Goal: Task Accomplishment & Management: Manage account settings

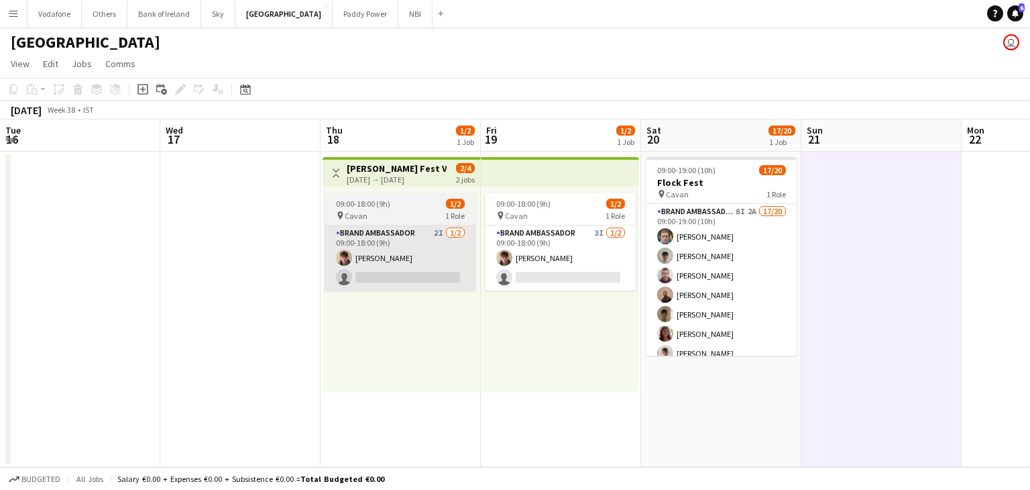
scroll to position [0, 302]
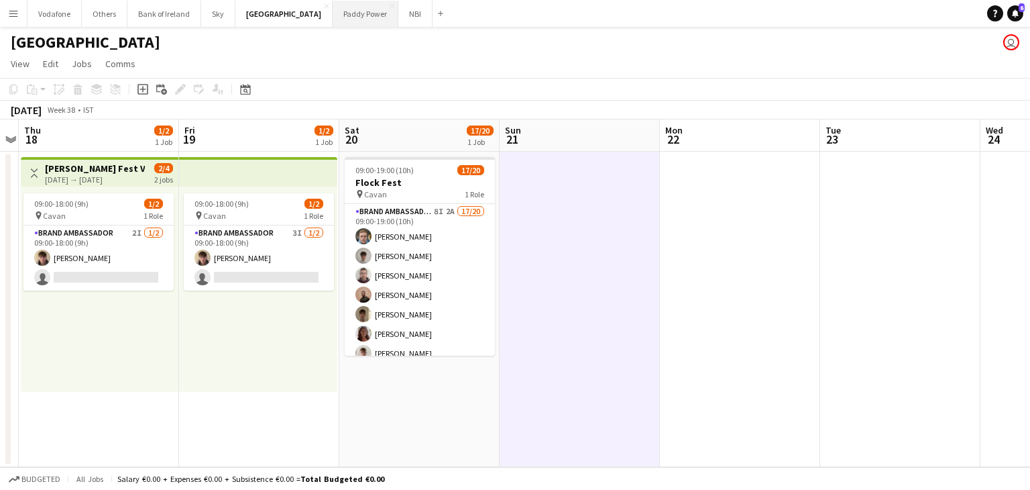
click at [335, 21] on button "Paddy Power Close" at bounding box center [366, 14] width 66 height 26
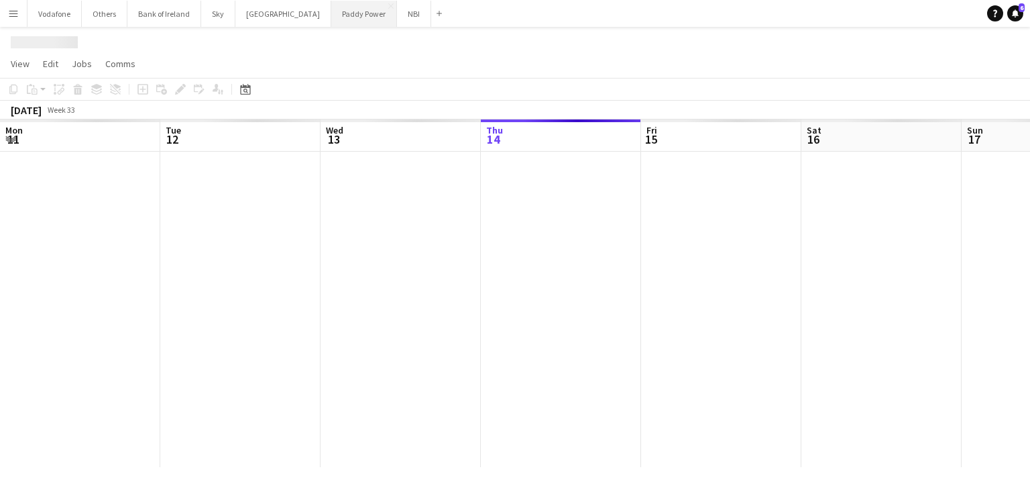
scroll to position [0, 321]
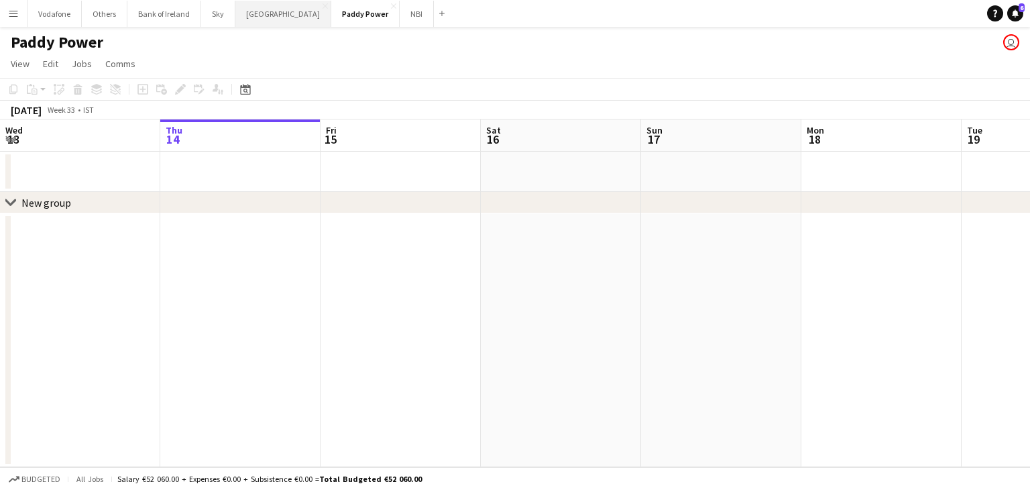
click at [275, 21] on button "[GEOGRAPHIC_DATA] Close" at bounding box center [283, 14] width 96 height 26
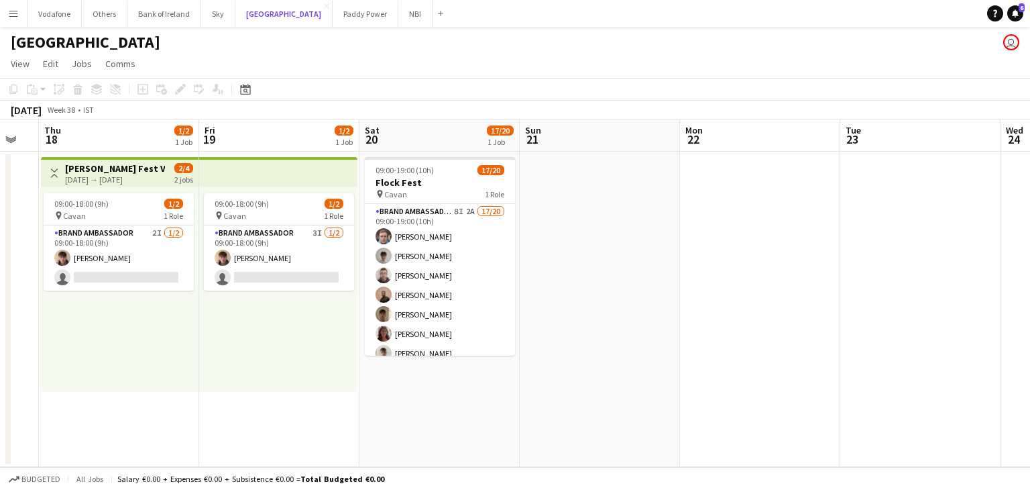
scroll to position [0, 601]
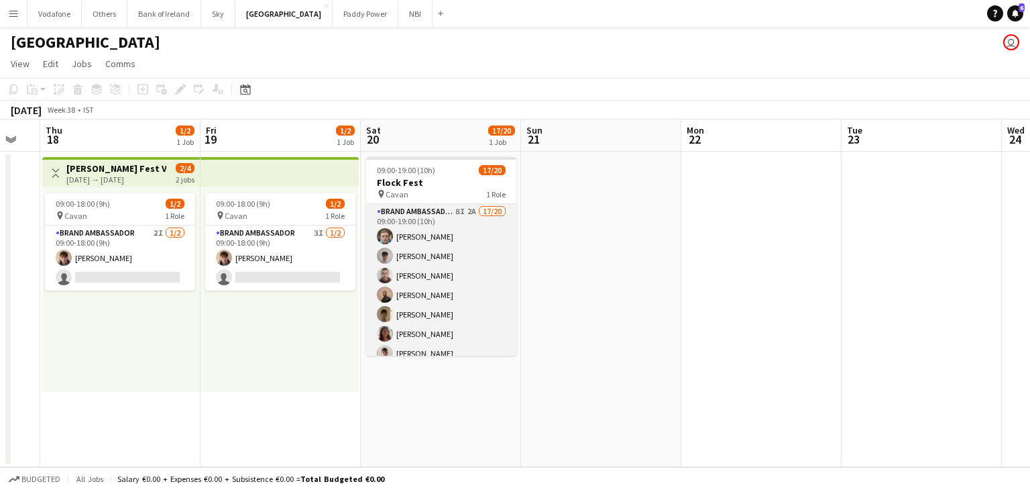
click at [401, 290] on app-card-role "Brand Ambassador 8I 2A 17/20 09:00-19:00 (10h) [PERSON_NAME] [PERSON_NAME] [PER…" at bounding box center [441, 411] width 150 height 415
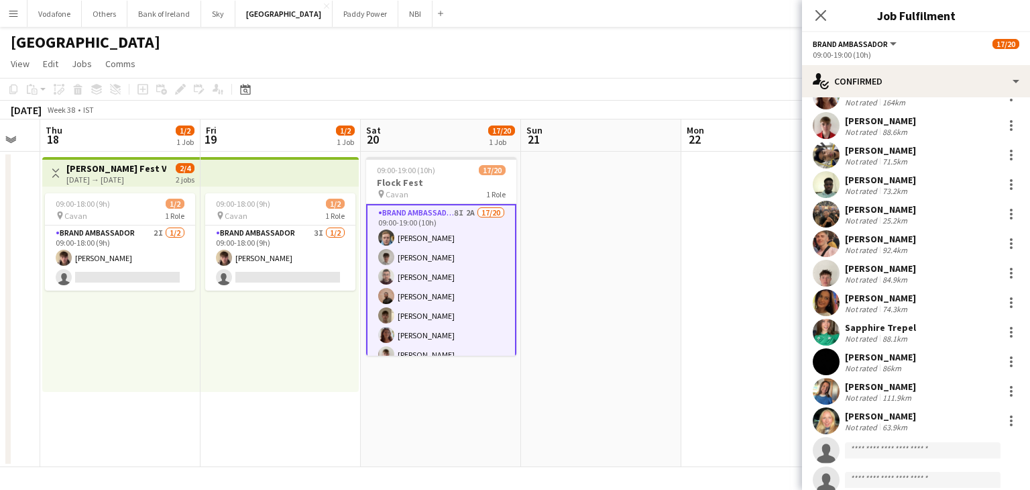
scroll to position [201, 0]
click at [834, 271] on app-user-avatar at bounding box center [826, 272] width 27 height 27
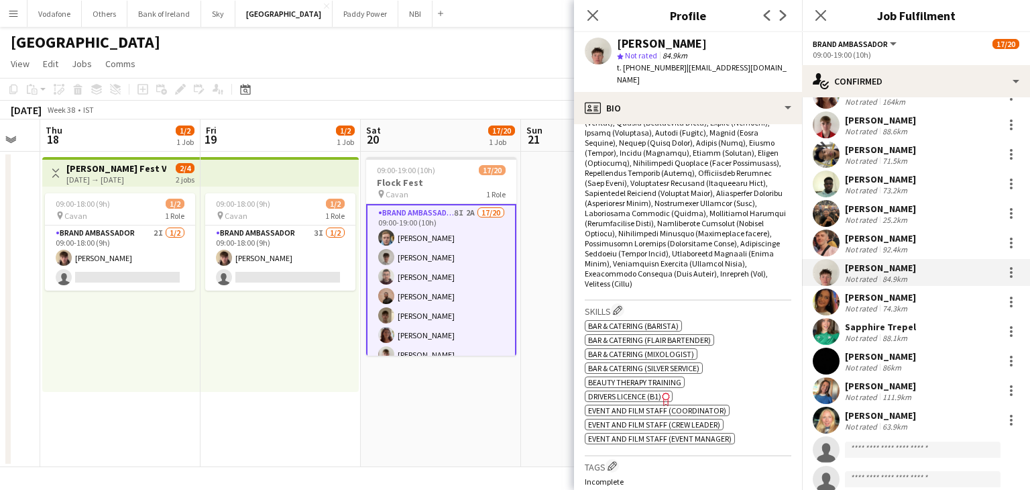
scroll to position [537, 0]
click at [668, 391] on icon "Freelancer has uploaded a photo validation of skill. Click to see" at bounding box center [666, 398] width 14 height 14
click at [830, 243] on app-user-avatar at bounding box center [826, 242] width 27 height 27
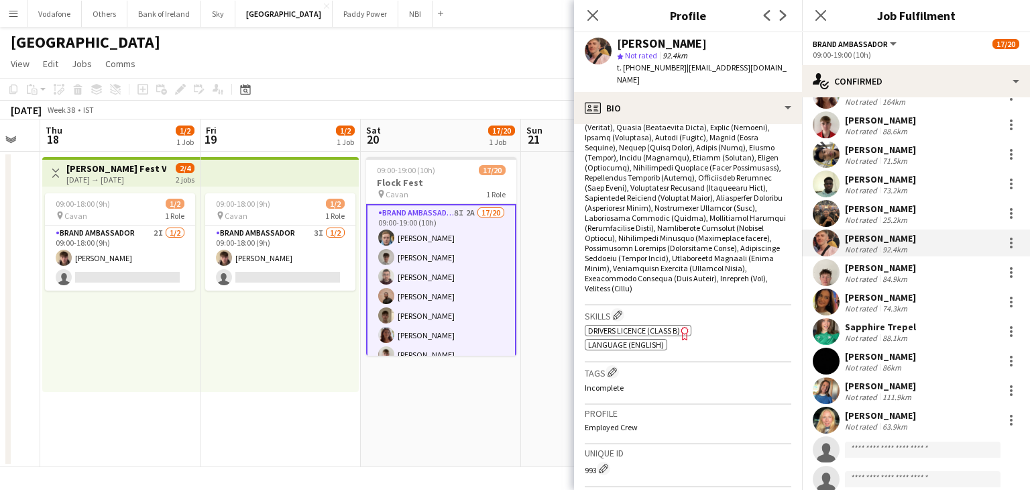
scroll to position [604, 0]
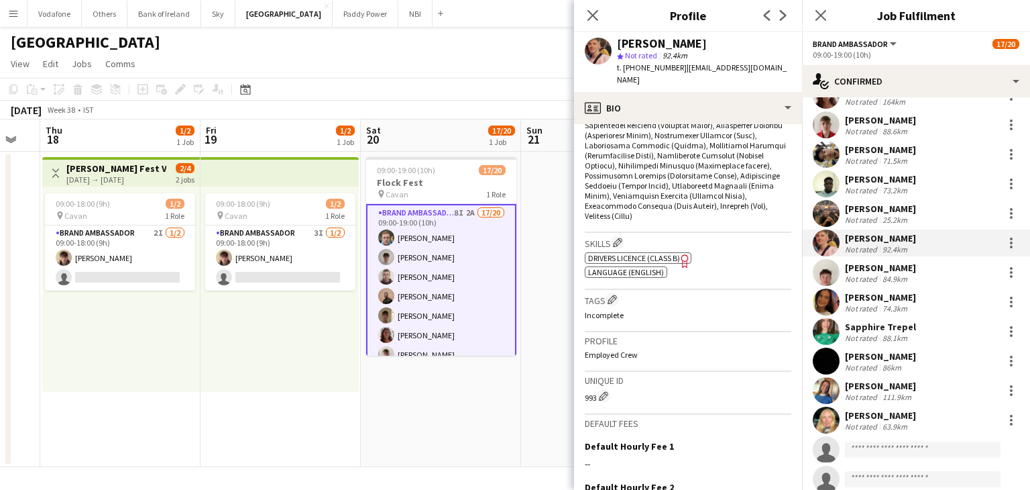
click at [687, 254] on icon "Freelancer has uploaded a photo validation of skill. Click to see" at bounding box center [685, 261] width 14 height 14
click at [819, 386] on app-user-avatar at bounding box center [826, 390] width 27 height 27
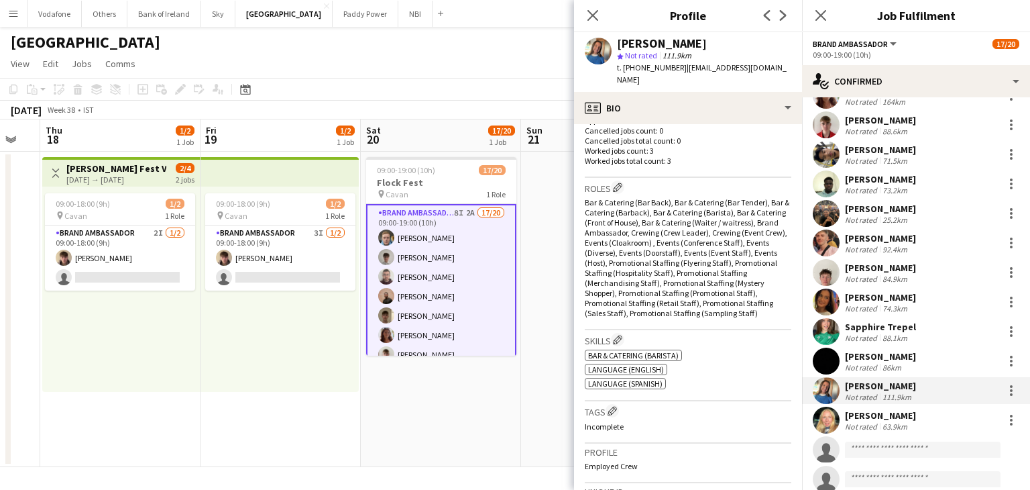
scroll to position [402, 0]
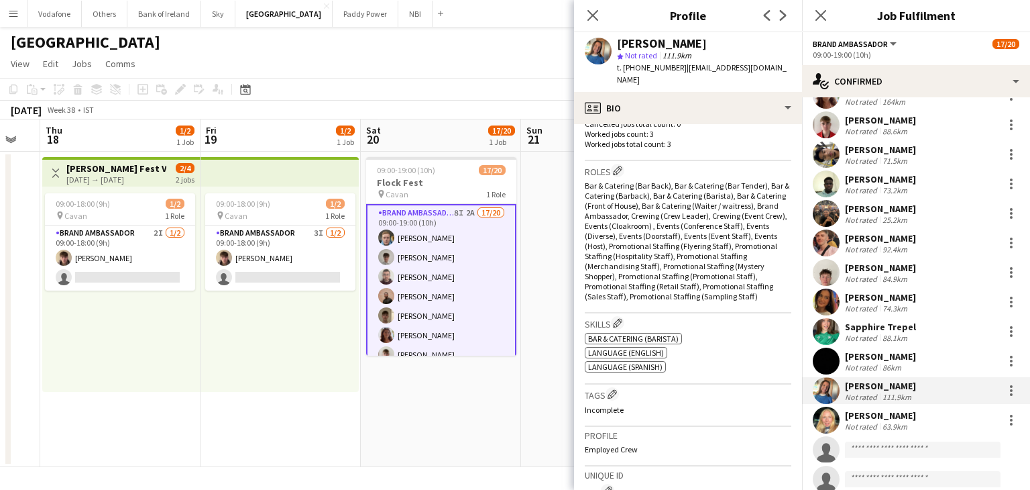
click at [818, 419] on app-user-avatar at bounding box center [826, 419] width 27 height 27
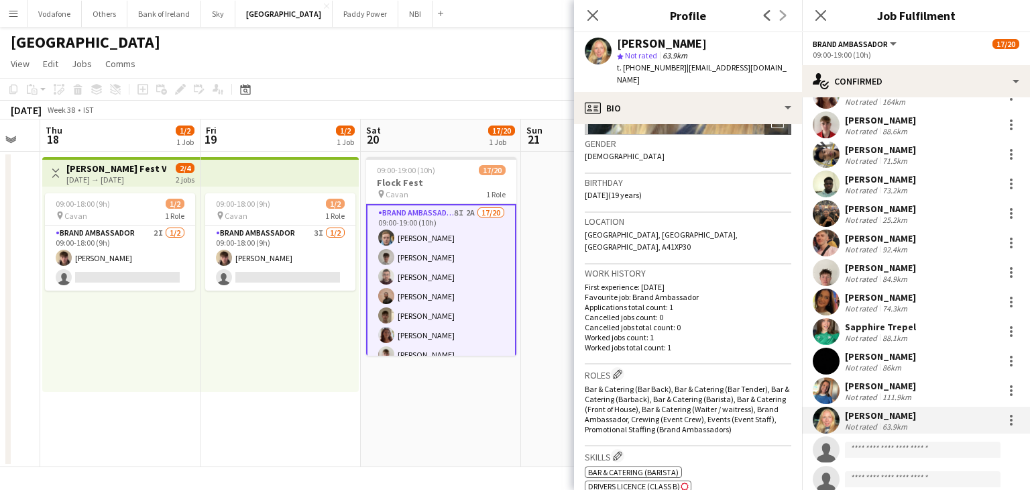
scroll to position [268, 0]
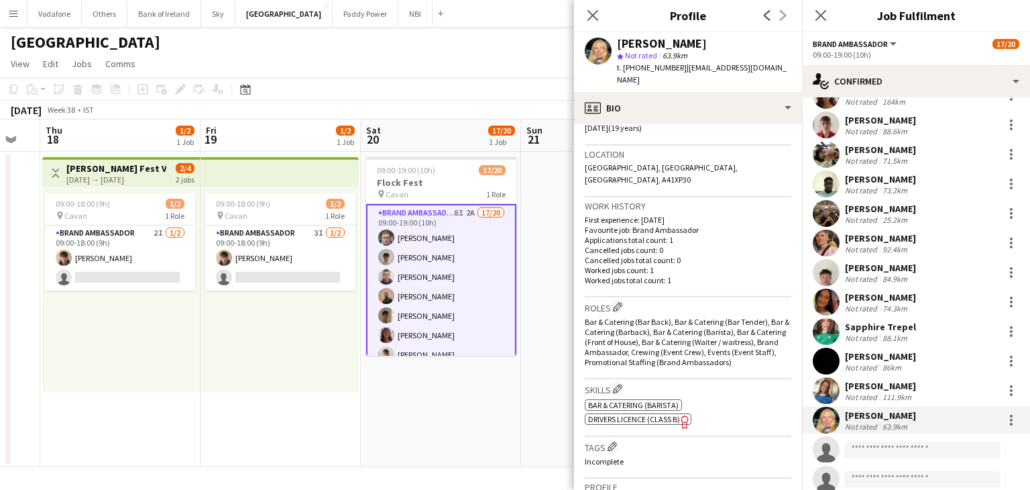
click at [688, 416] on icon "Freelancer has uploaded a photo validation of skill. Click to see" at bounding box center [685, 421] width 14 height 14
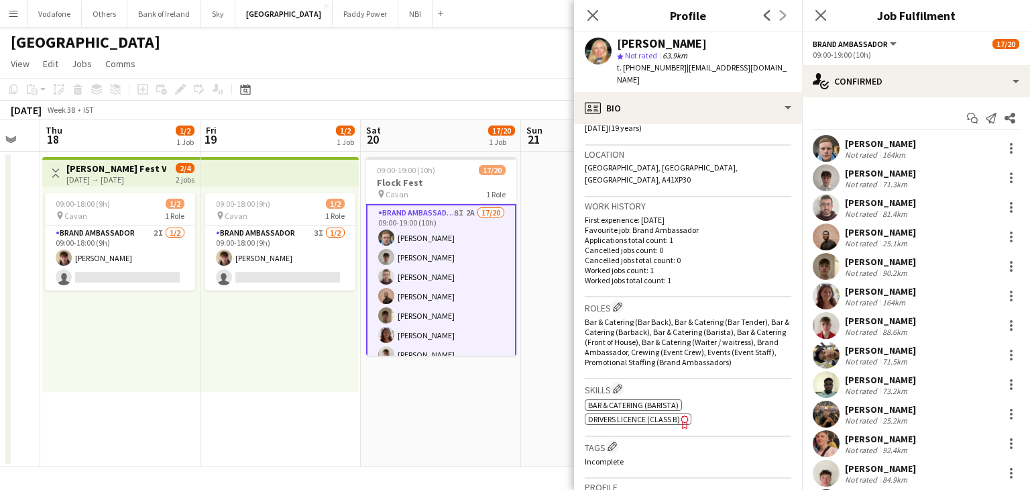
scroll to position [0, 0]
click at [833, 262] on app-user-avatar at bounding box center [826, 267] width 27 height 27
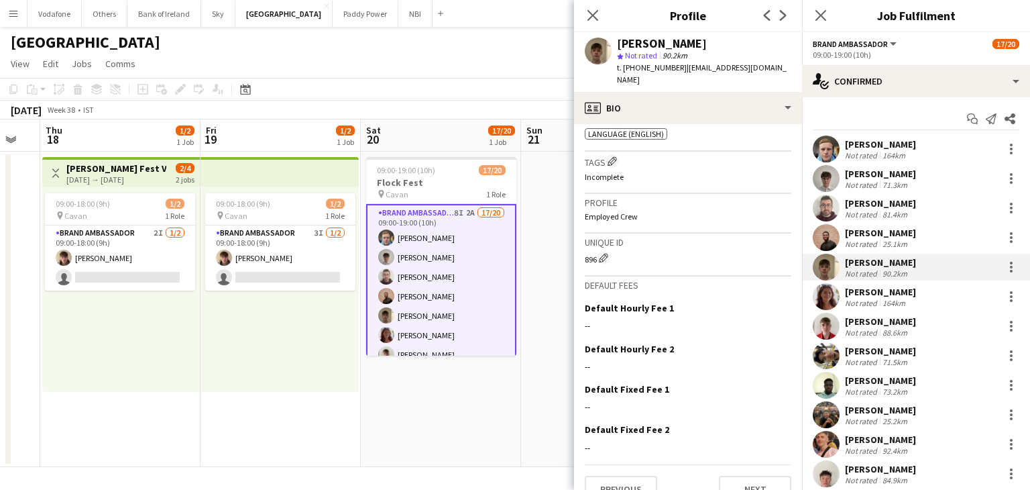
scroll to position [335, 0]
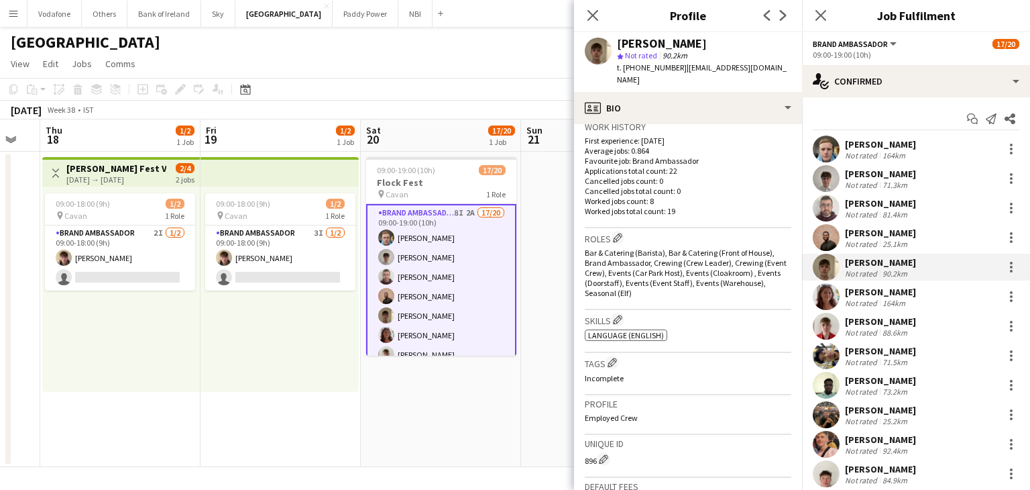
click at [826, 325] on app-user-avatar at bounding box center [826, 326] width 27 height 27
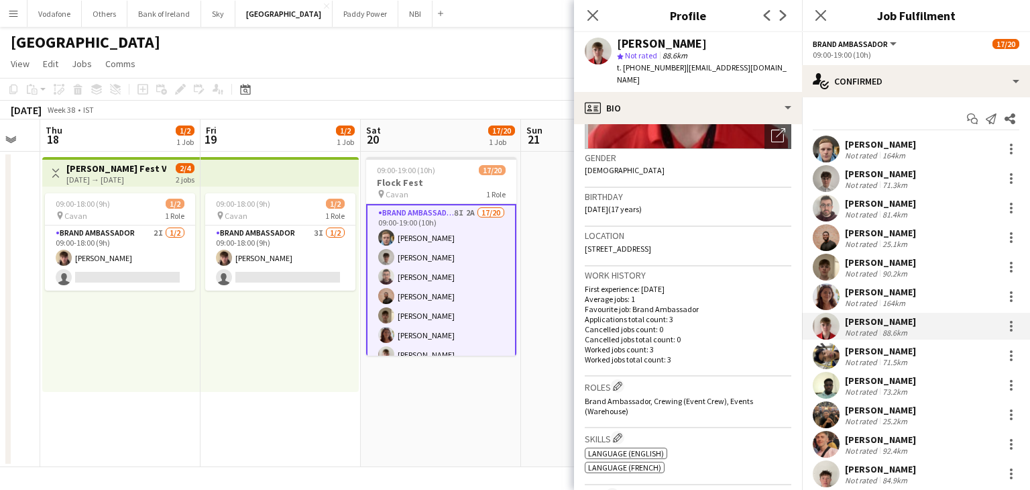
scroll to position [134, 0]
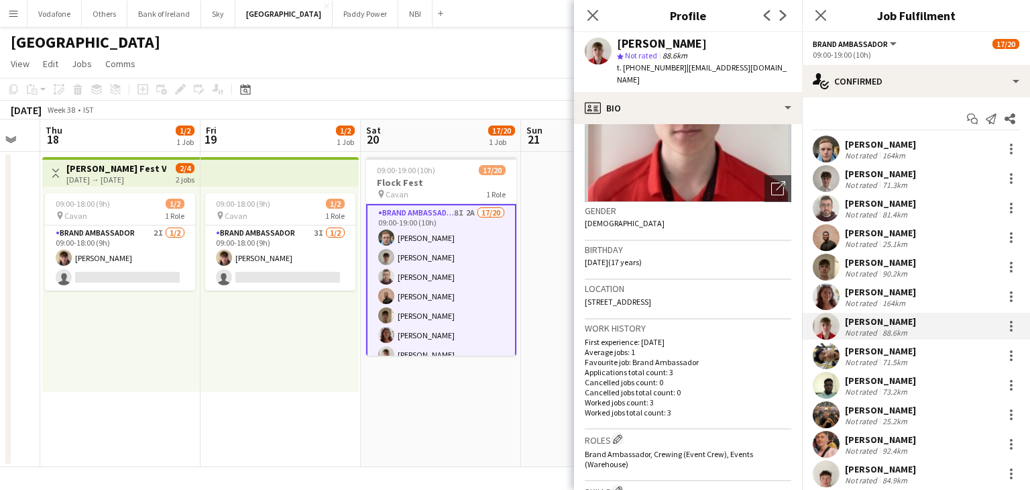
click at [830, 291] on app-user-avatar at bounding box center [826, 296] width 27 height 27
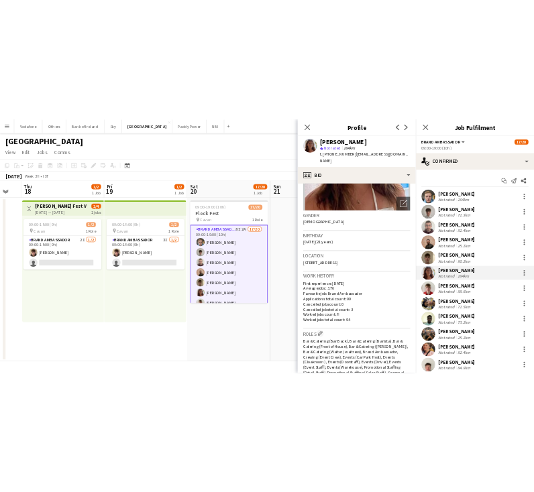
scroll to position [268, 0]
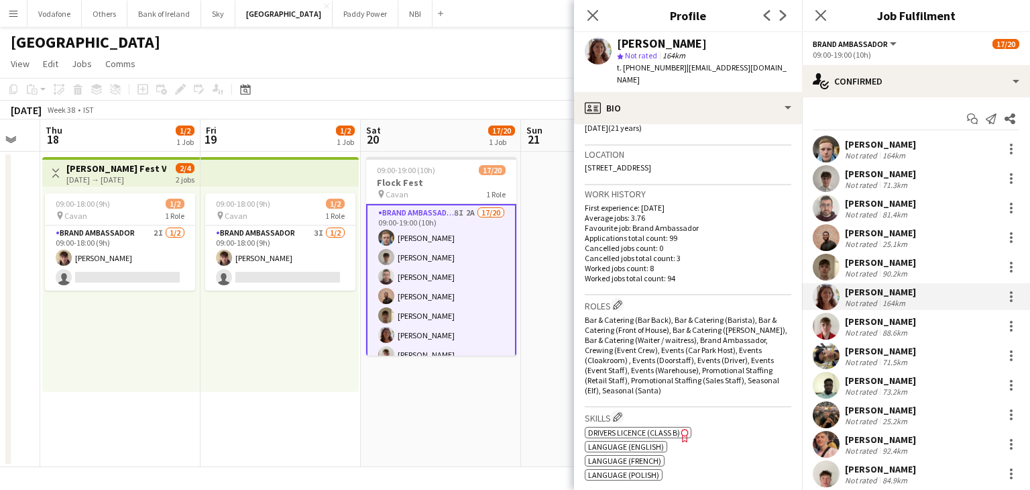
click at [681, 428] on icon "Freelancer has uploaded a photo validation of skill. Click to see" at bounding box center [685, 435] width 14 height 14
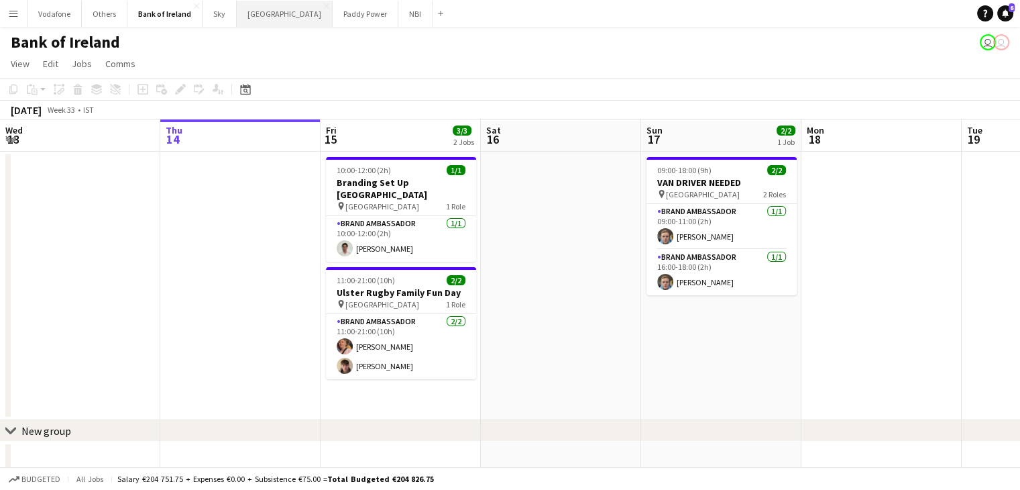
click at [284, 25] on button "[GEOGRAPHIC_DATA] Close" at bounding box center [285, 14] width 96 height 26
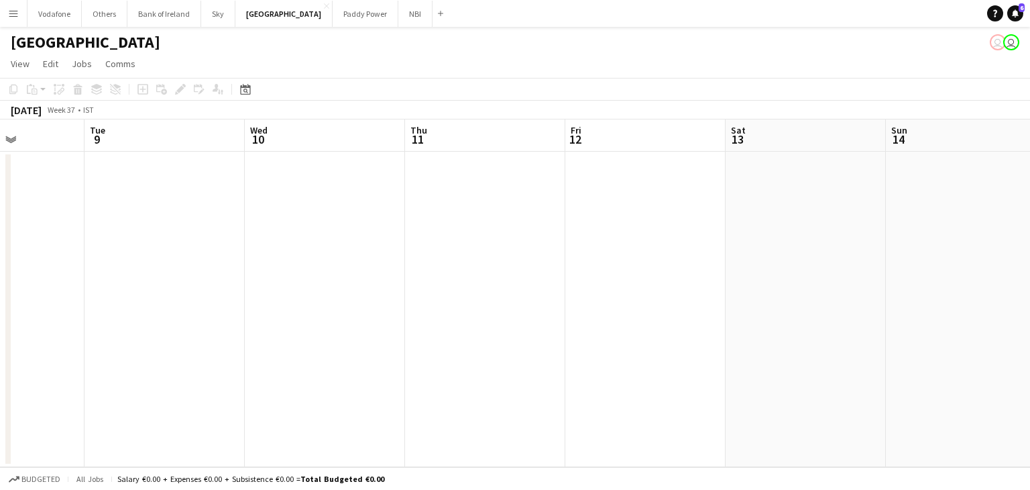
click at [513, 217] on app-date-cell at bounding box center [485, 309] width 160 height 315
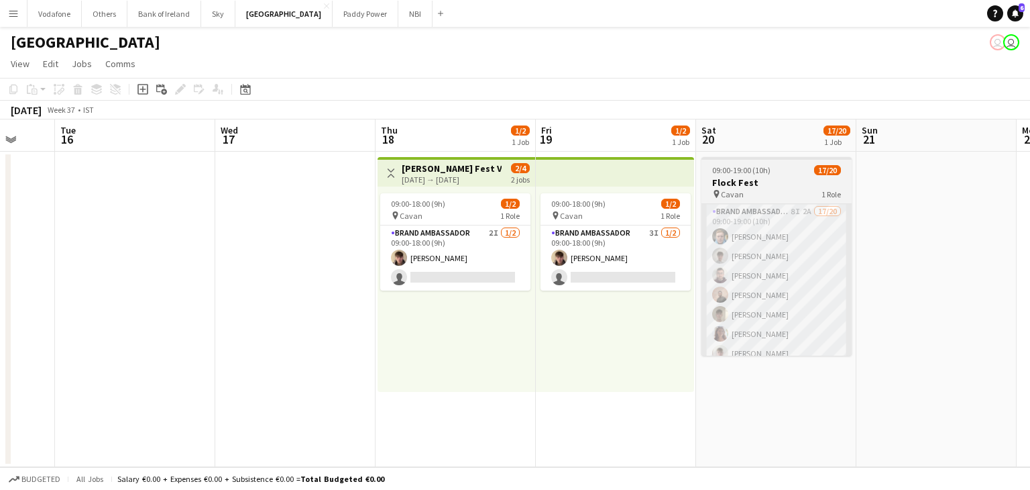
scroll to position [0, 585]
click at [805, 298] on app-card-role "Brand Ambassador 8I 2A 17/20 09:00-19:00 (10h) [PERSON_NAME] [PERSON_NAME] [PER…" at bounding box center [777, 411] width 150 height 415
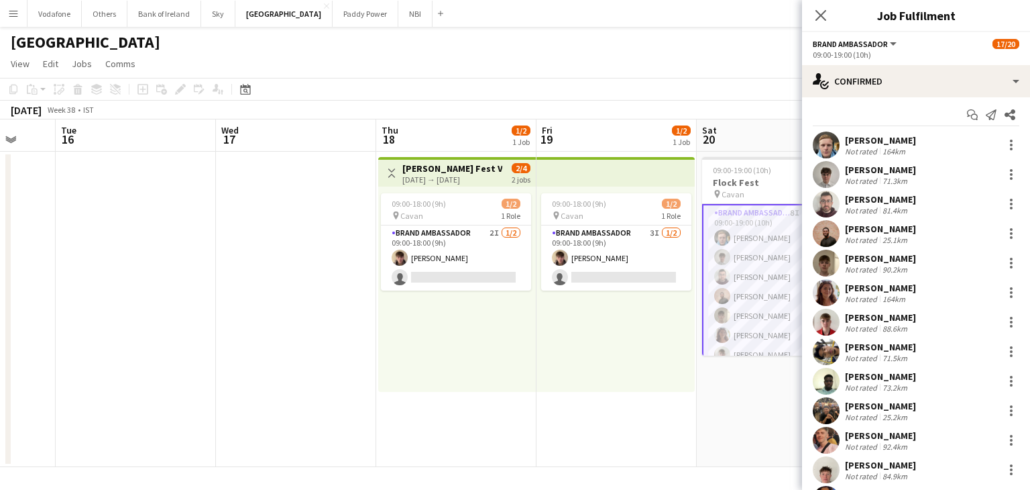
scroll to position [0, 0]
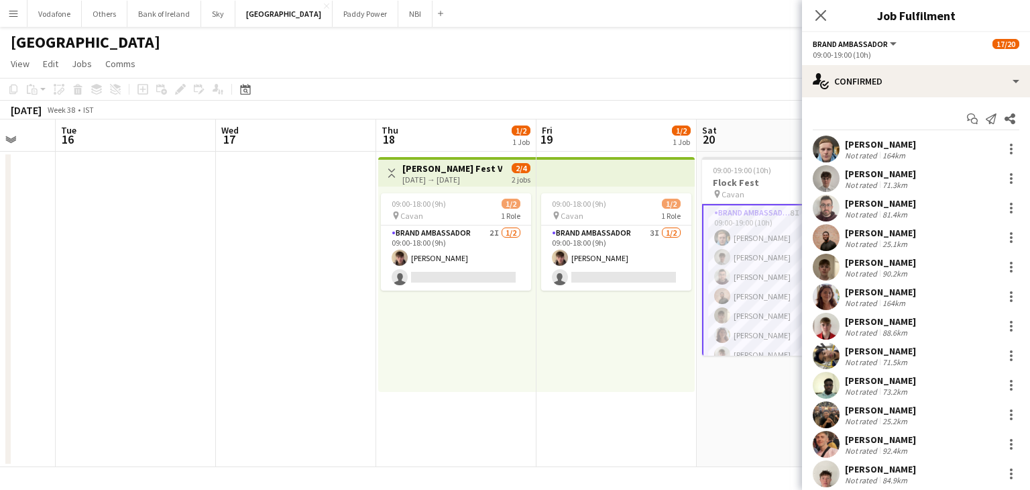
click at [831, 205] on app-user-avatar at bounding box center [826, 207] width 27 height 27
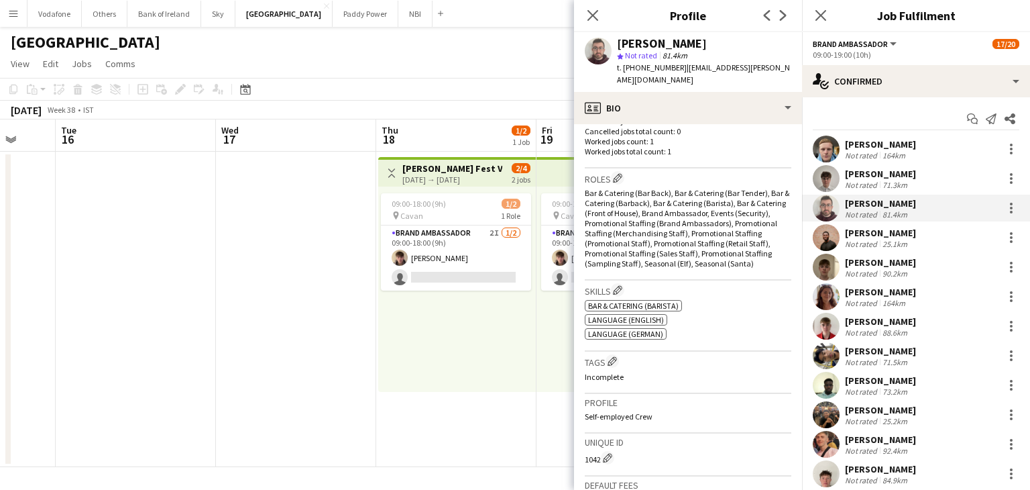
scroll to position [201, 0]
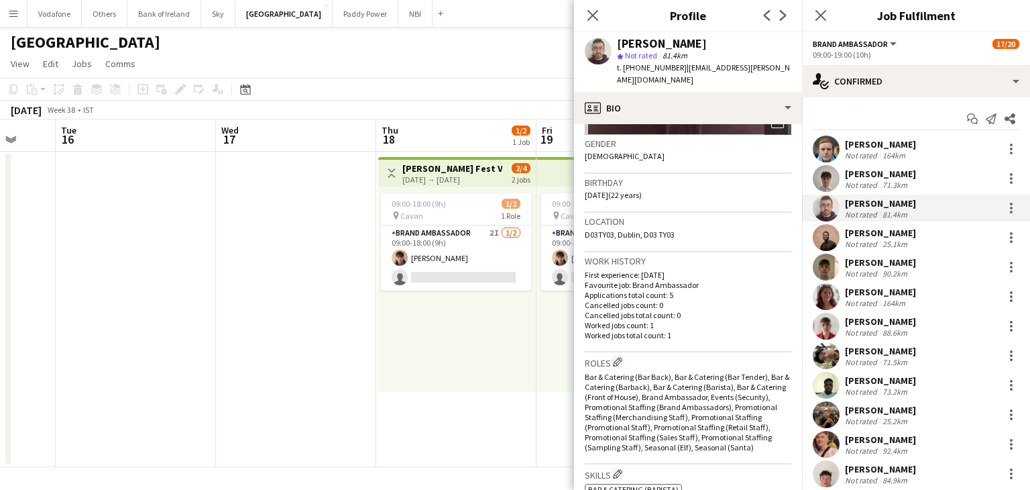
click at [829, 290] on app-user-avatar at bounding box center [826, 296] width 27 height 27
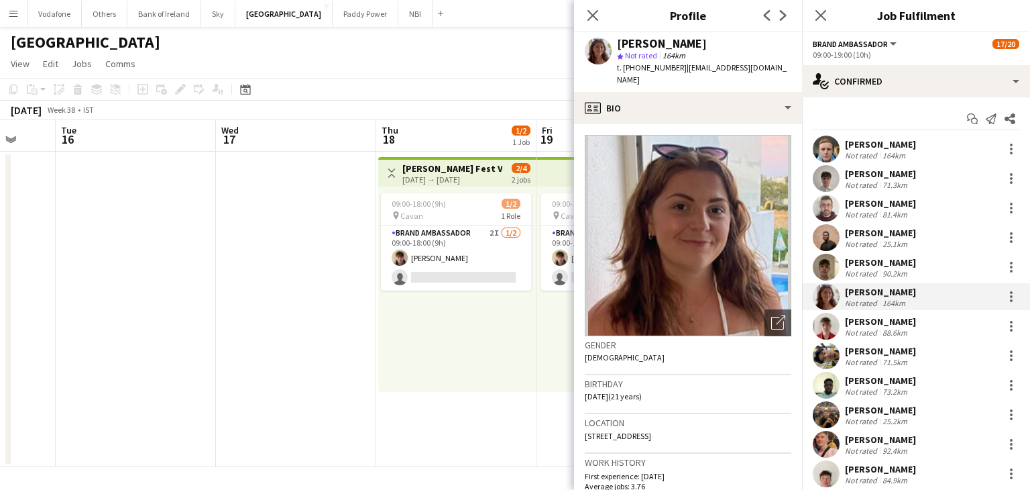
click at [832, 348] on app-user-avatar at bounding box center [826, 355] width 27 height 27
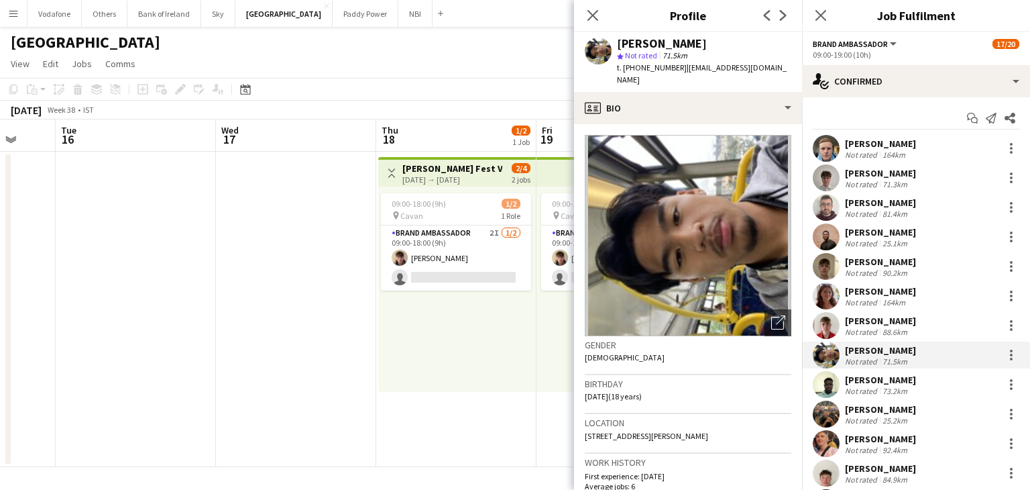
scroll to position [0, 0]
click at [827, 211] on app-user-avatar at bounding box center [826, 207] width 27 height 27
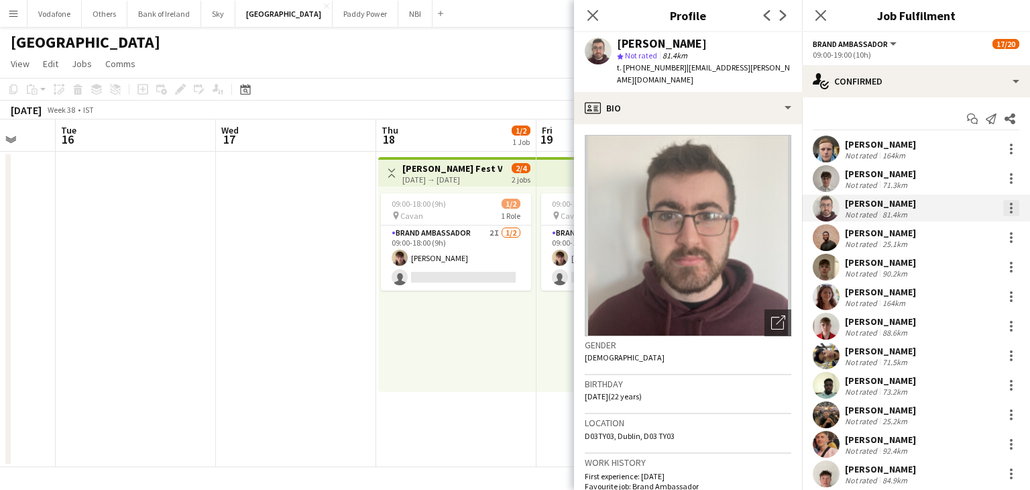
click at [1003, 213] on div at bounding box center [1011, 208] width 16 height 16
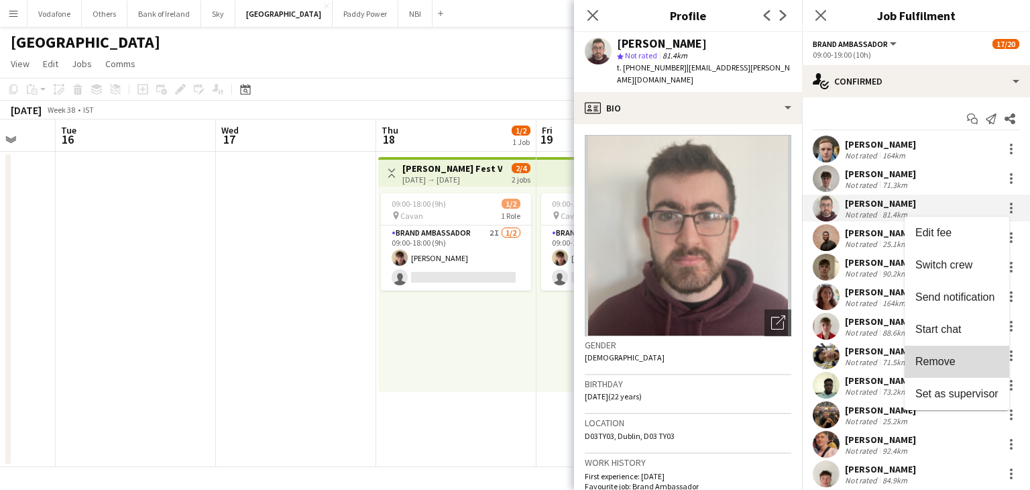
click at [970, 360] on span "Remove" at bounding box center [956, 361] width 83 height 12
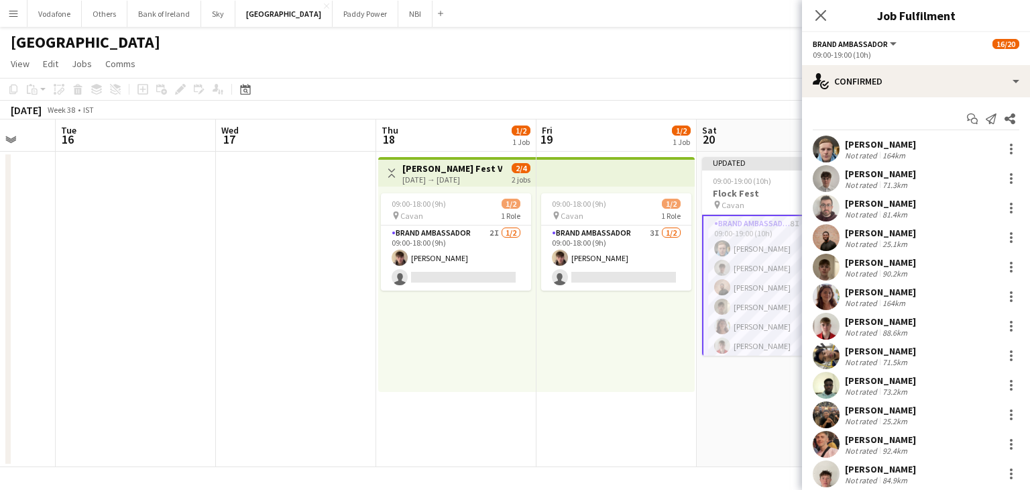
click at [764, 380] on app-date-cell "Updated 09:00-19:00 (10h) 16/20 Flock Fest pin Cavan 1 Role Brand Ambassador 8I…" at bounding box center [777, 309] width 160 height 315
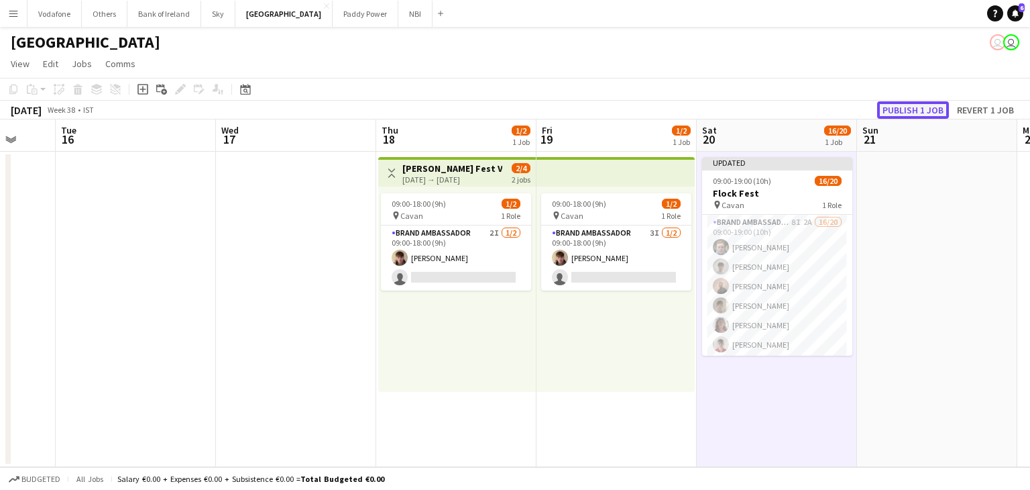
click at [916, 113] on button "Publish 1 job" at bounding box center [913, 109] width 72 height 17
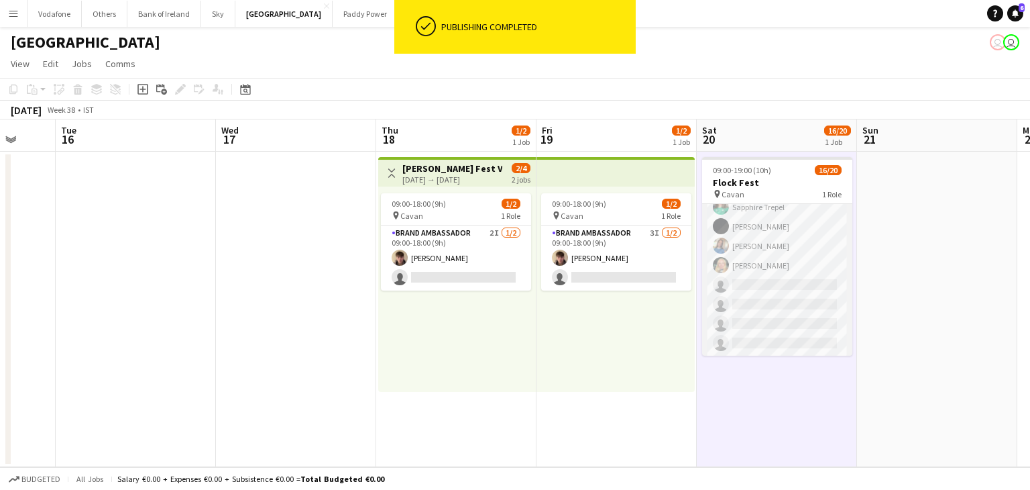
click at [790, 295] on app-card-role "Brand Ambassador 8I 2A 16/20 09:00-19:00 (10h) Dominik Morycki Jakub Kula Andre…" at bounding box center [777, 148] width 150 height 415
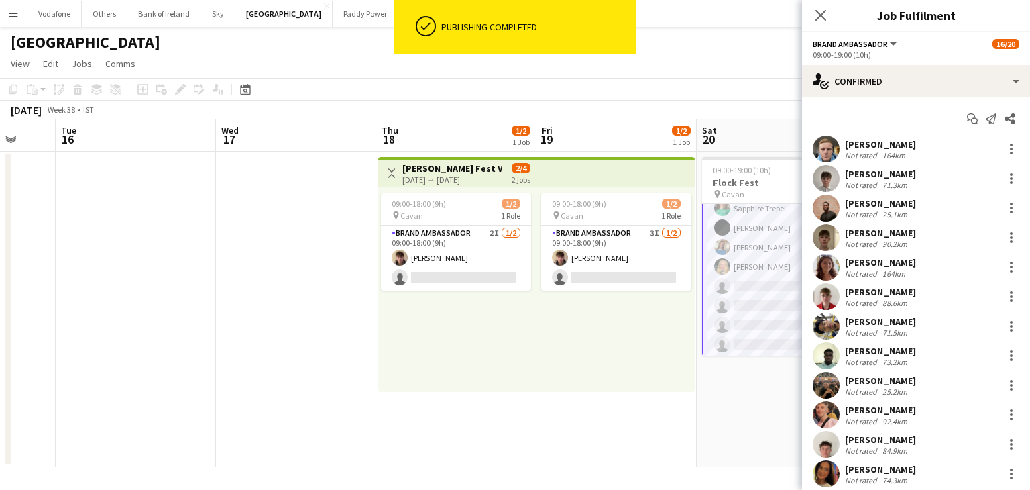
scroll to position [264, 0]
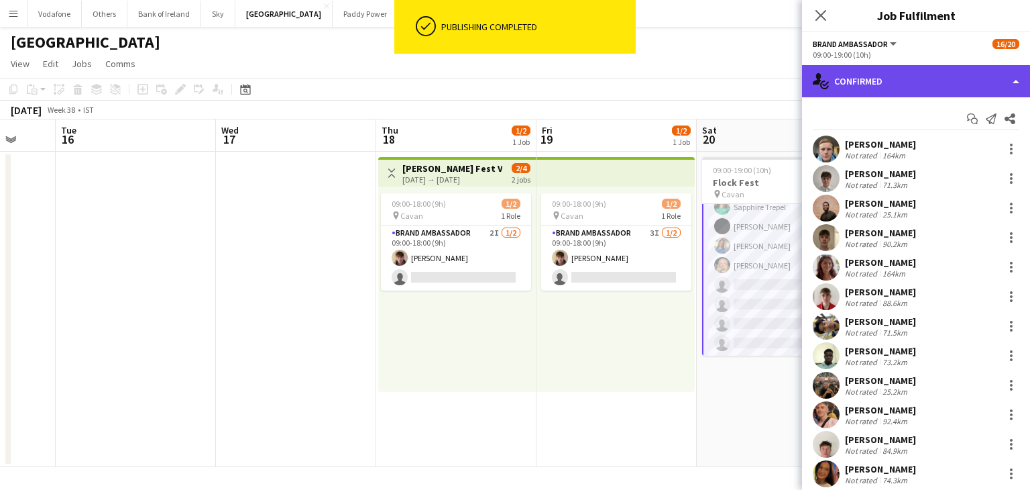
click at [881, 87] on div "single-neutral-actions-check-2 Confirmed" at bounding box center [916, 81] width 228 height 32
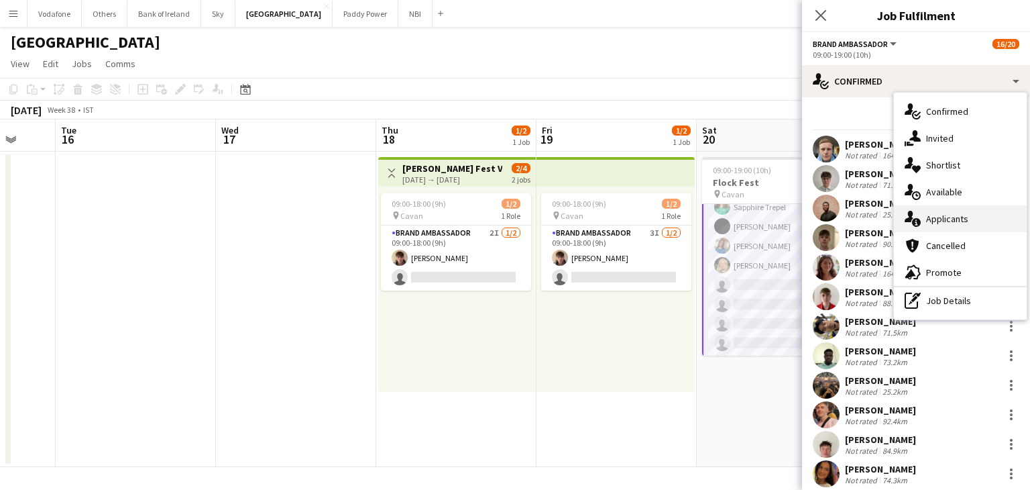
click at [966, 210] on div "single-neutral-actions-information Applicants" at bounding box center [960, 218] width 133 height 27
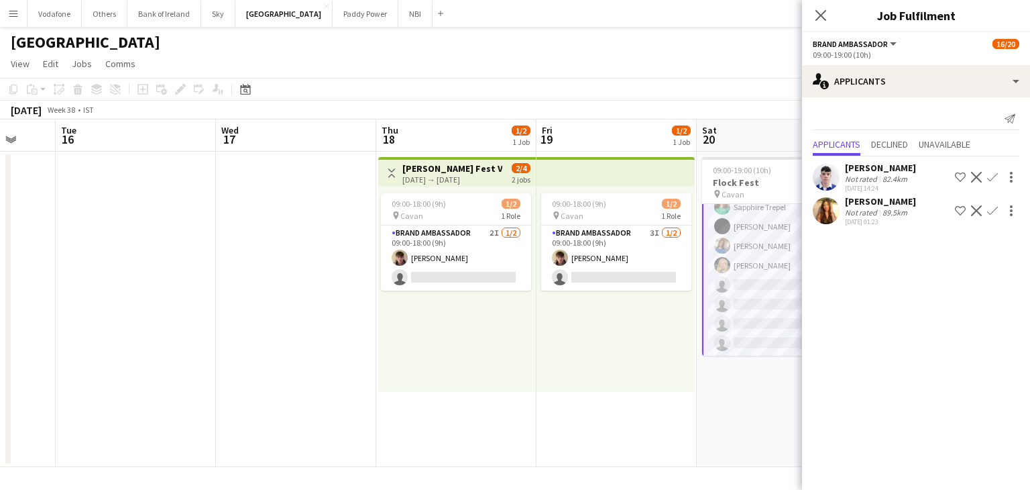
click at [990, 172] on app-icon "Confirm" at bounding box center [992, 177] width 11 height 11
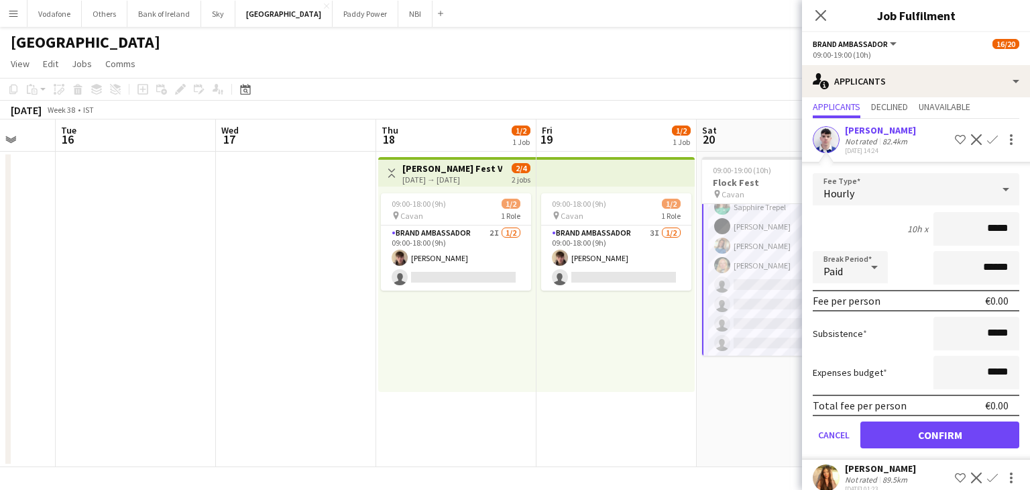
scroll to position [52, 0]
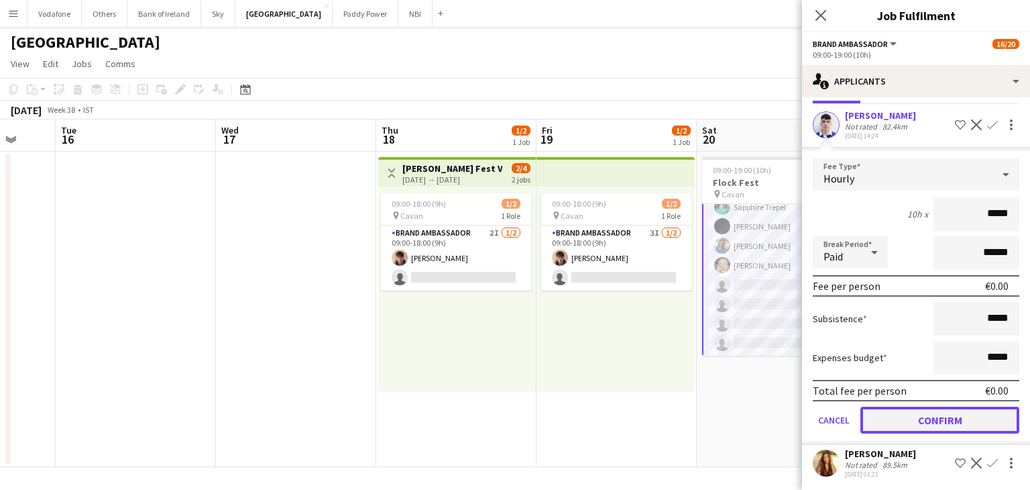
click at [915, 422] on button "Confirm" at bounding box center [939, 419] width 159 height 27
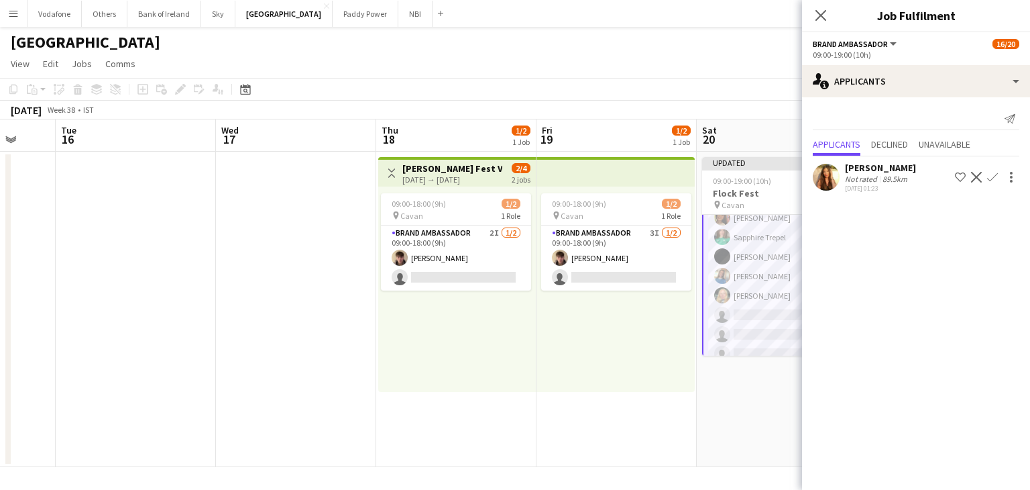
drag, startPoint x: 701, startPoint y: 447, endPoint x: 144, endPoint y: 294, distance: 577.9
click at [142, 295] on app-date-cell at bounding box center [136, 309] width 160 height 315
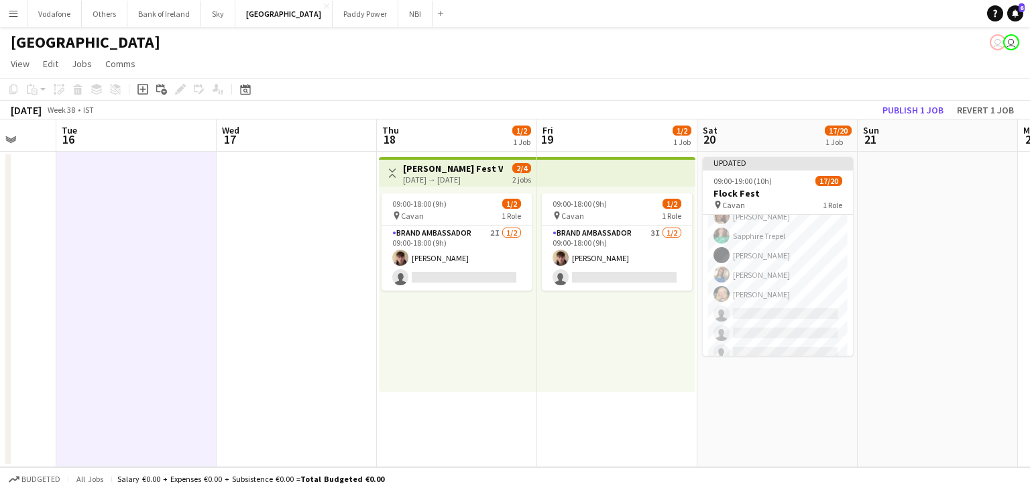
scroll to position [263, 0]
click at [906, 109] on button "Publish 1 job" at bounding box center [913, 109] width 72 height 17
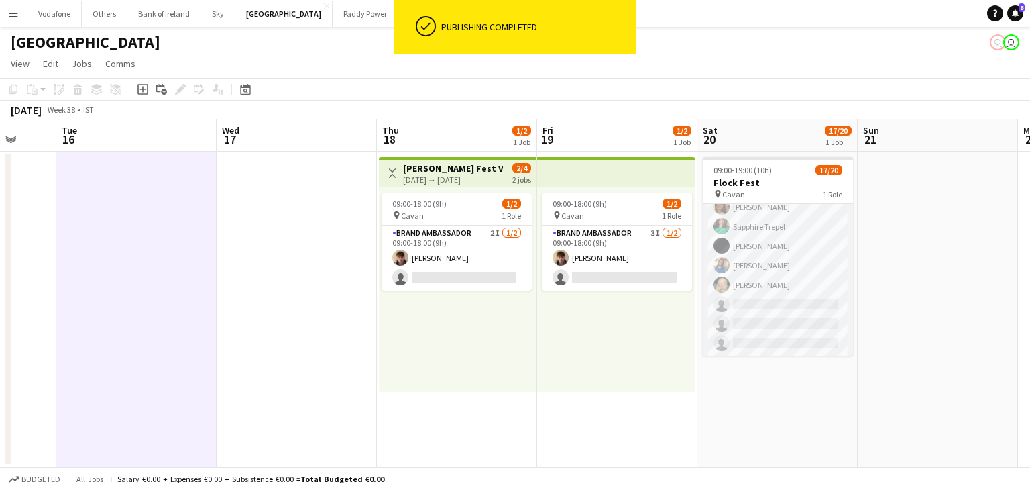
click at [752, 272] on app-card-role "Brand Ambassador 8I 1A 17/20 09:00-19:00 (10h) Finnian King Dominik Morycki Jak…" at bounding box center [778, 148] width 150 height 415
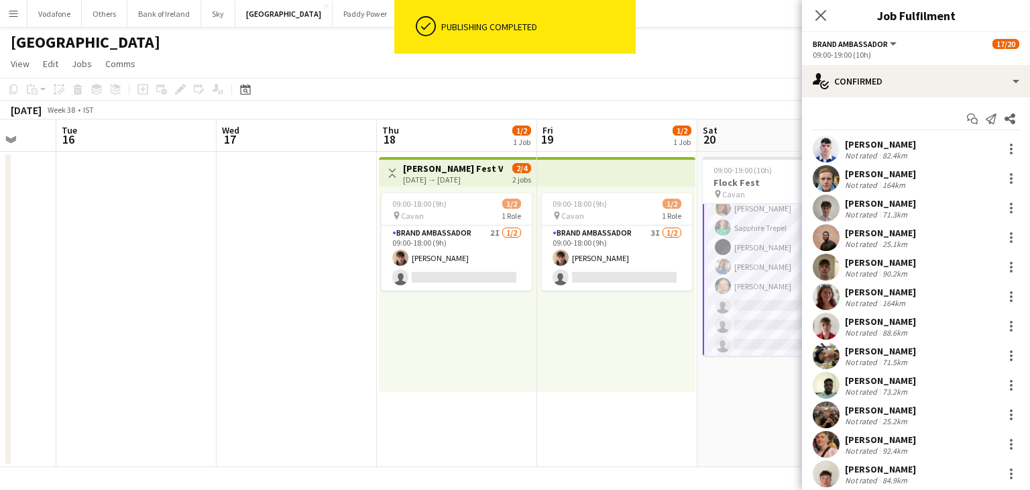
scroll to position [264, 0]
click at [822, 143] on app-user-avatar at bounding box center [826, 148] width 27 height 27
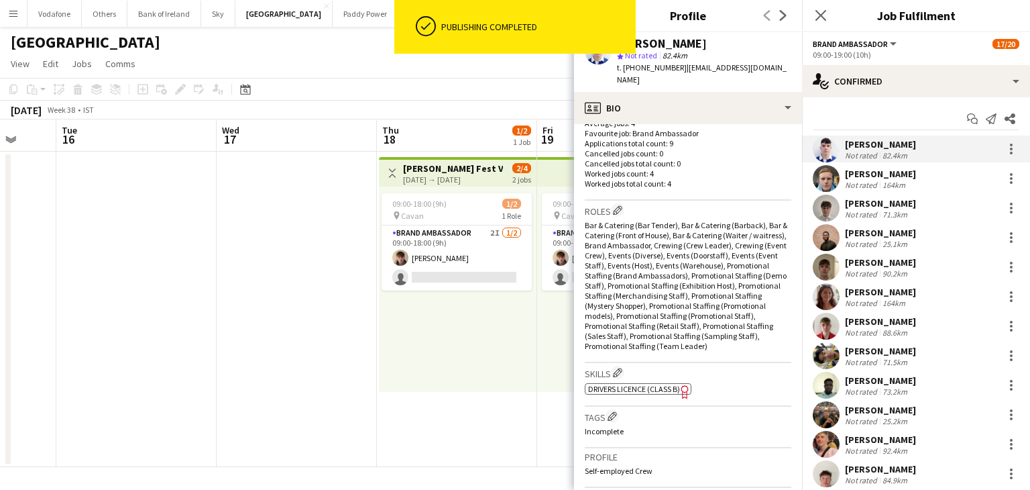
scroll to position [469, 0]
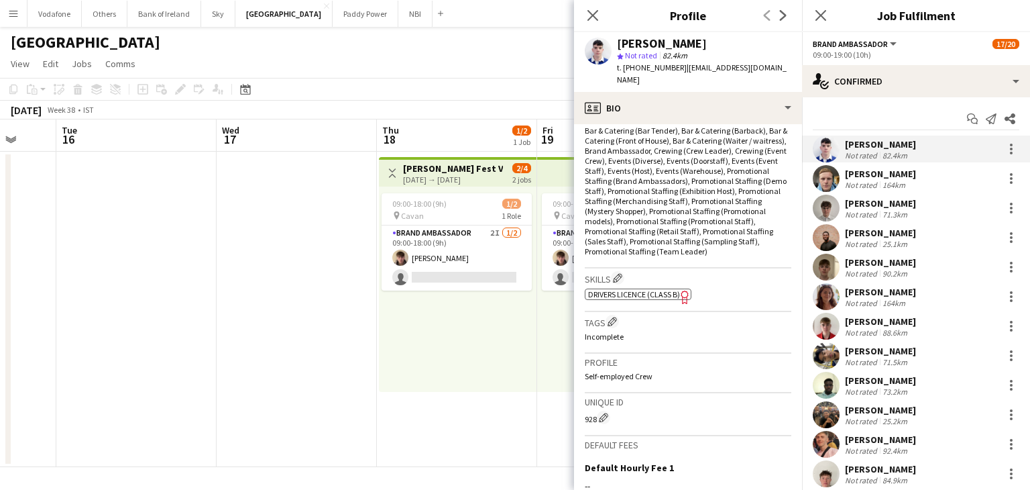
click at [687, 290] on icon "Freelancer has uploaded a photo validation of skill. Click to see" at bounding box center [685, 297] width 14 height 14
click at [410, 344] on div "09:00-18:00 (9h) 1/2 pin Cavan 1 Role Brand Ambassador 2I 1/2 09:00-18:00 (9h) …" at bounding box center [458, 288] width 158 height 205
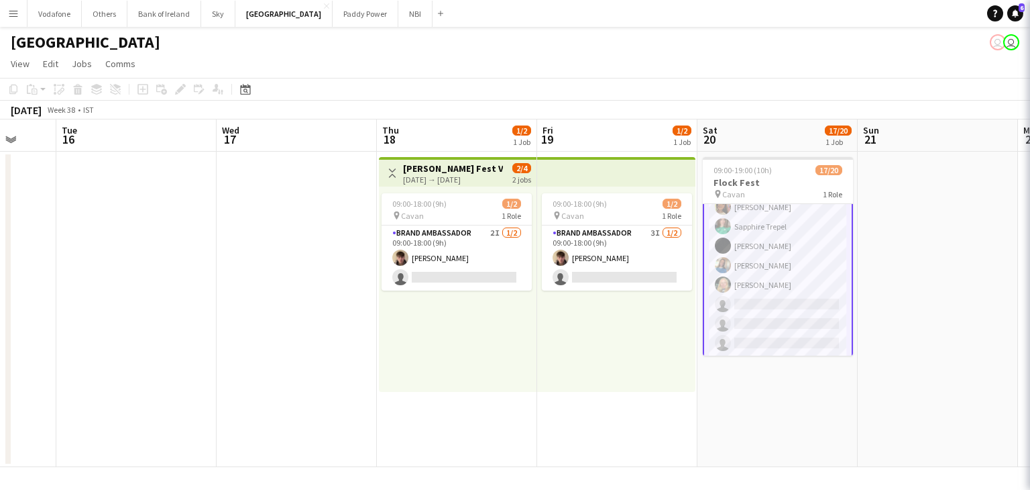
scroll to position [263, 0]
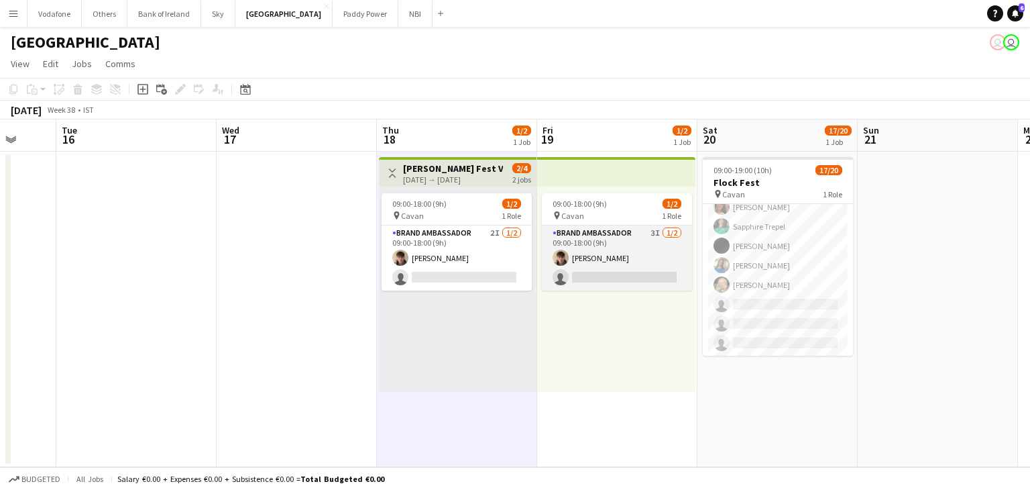
click at [585, 247] on app-card-role "Brand Ambassador 3I 1/2 09:00-18:00 (9h) David Woods single-neutral-actions" at bounding box center [617, 257] width 150 height 65
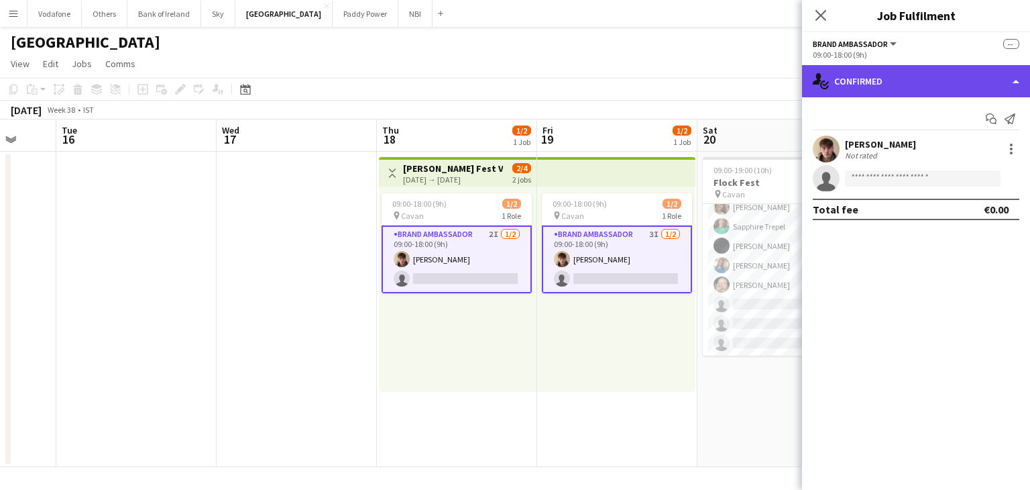
click at [848, 84] on div "single-neutral-actions-check-2 Confirmed" at bounding box center [916, 81] width 228 height 32
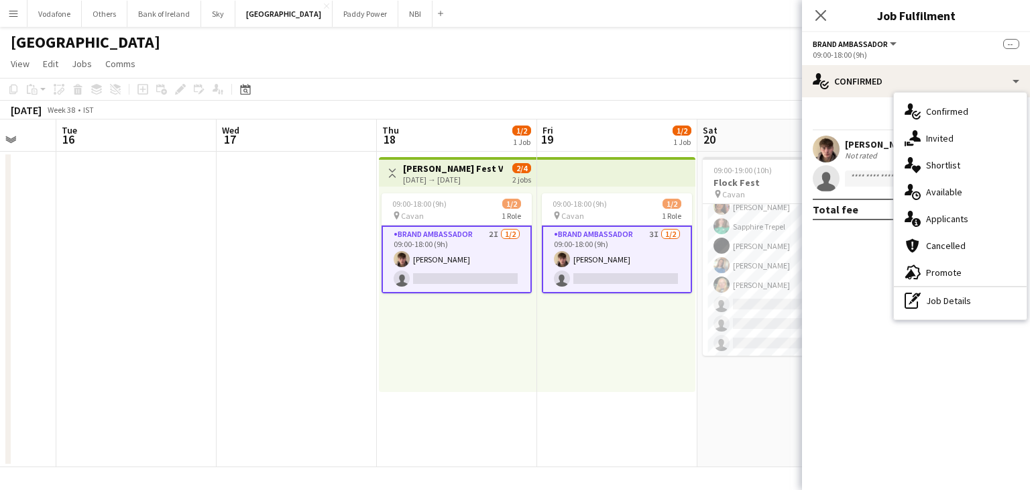
click at [724, 392] on app-date-cell "09:00-19:00 (10h) 17/20 Flock Fest pin Cavan 1 Role Brand Ambassador 8I 1A 17/2…" at bounding box center [777, 309] width 160 height 315
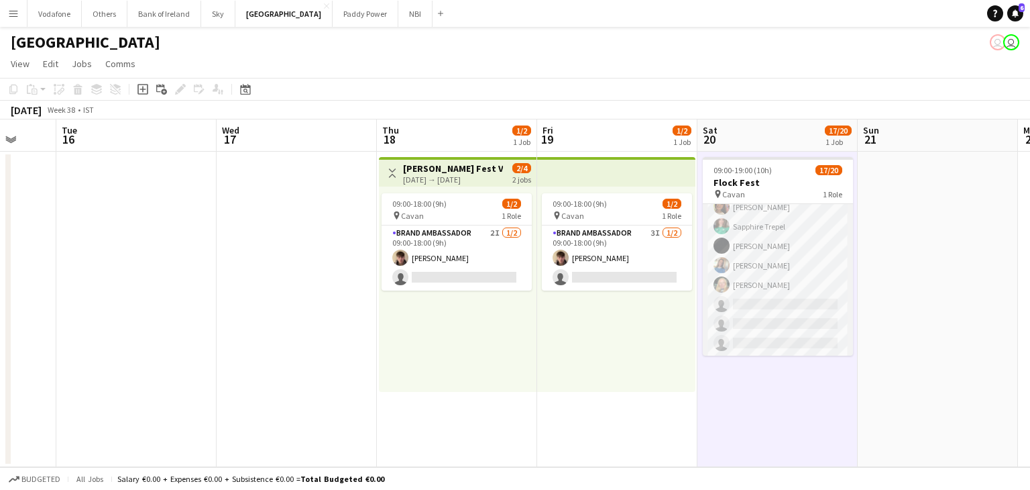
click at [771, 323] on app-card-role "Brand Ambassador 8I 1A 17/20 09:00-19:00 (10h) Finnian King Dominik Morycki Jak…" at bounding box center [778, 148] width 150 height 415
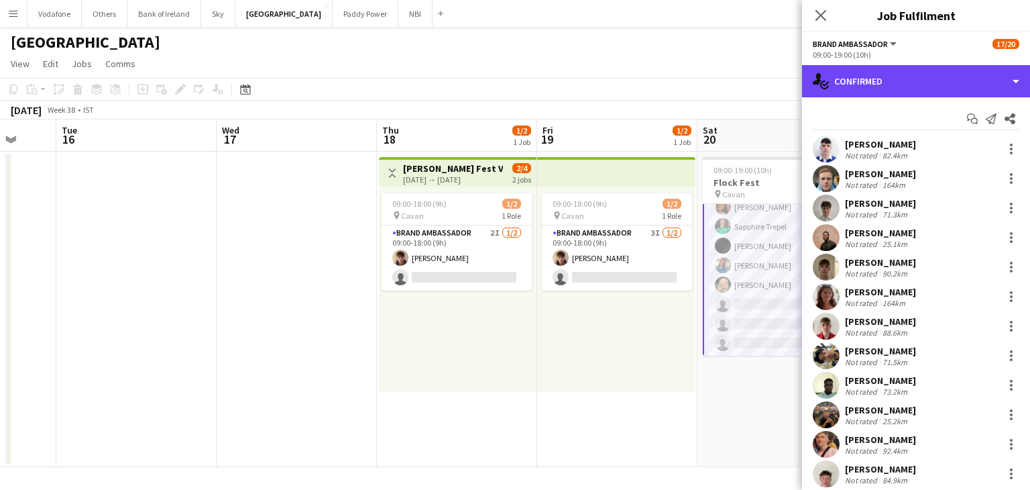
drag, startPoint x: 920, startPoint y: 80, endPoint x: 914, endPoint y: 103, distance: 23.6
click at [920, 79] on div "single-neutral-actions-check-2 Confirmed" at bounding box center [916, 81] width 228 height 32
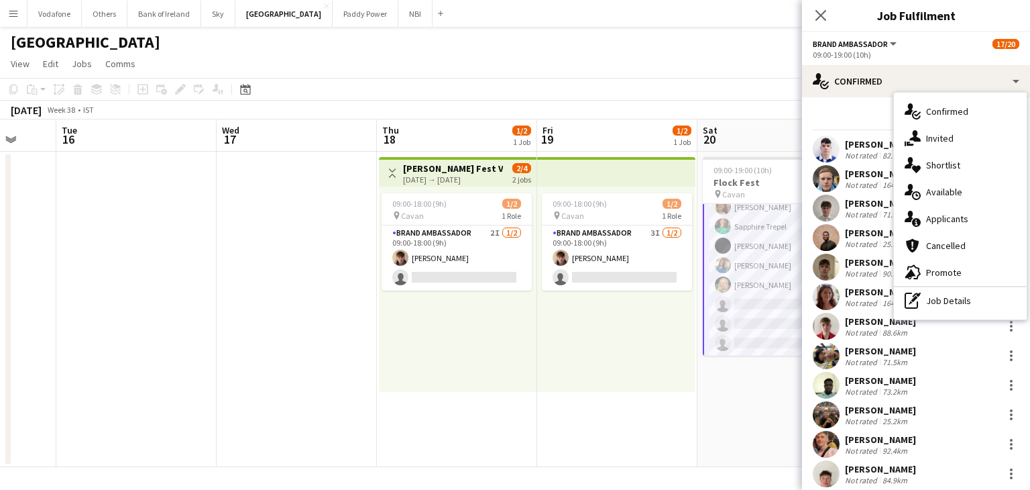
click at [938, 292] on div "pen-write Job Details" at bounding box center [960, 300] width 133 height 27
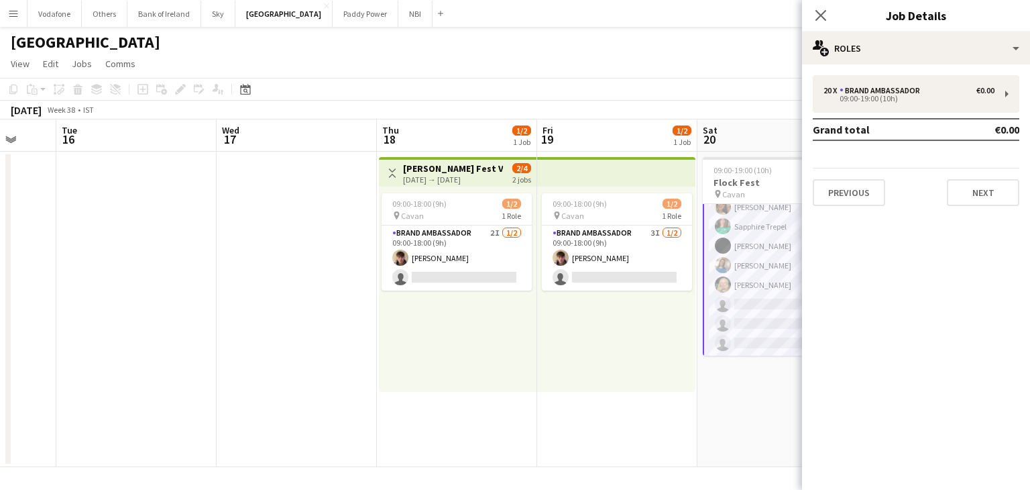
click at [326, 282] on app-date-cell at bounding box center [297, 309] width 160 height 315
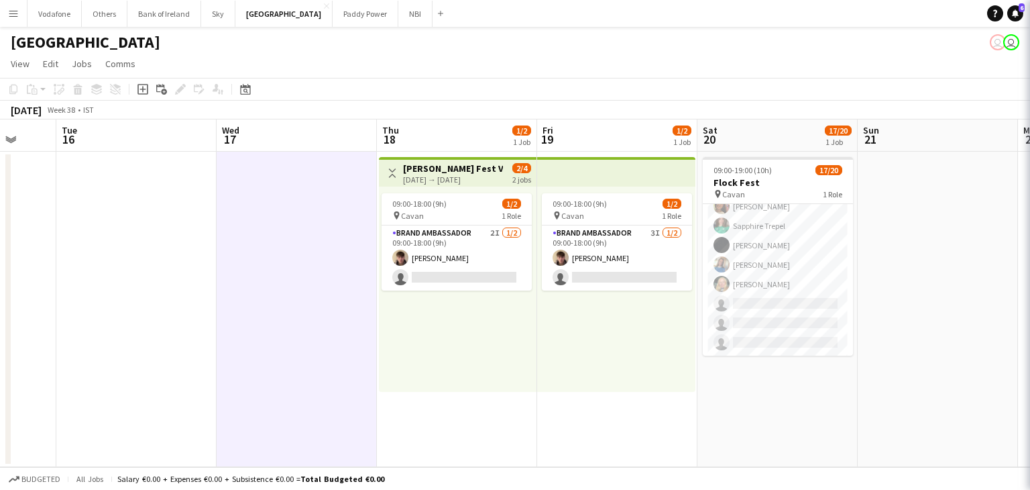
scroll to position [263, 0]
click at [788, 320] on app-card-role "Brand Ambassador 8I 1A 17/20 09:00-19:00 (10h) Finnian King Dominik Morycki Jak…" at bounding box center [778, 148] width 150 height 415
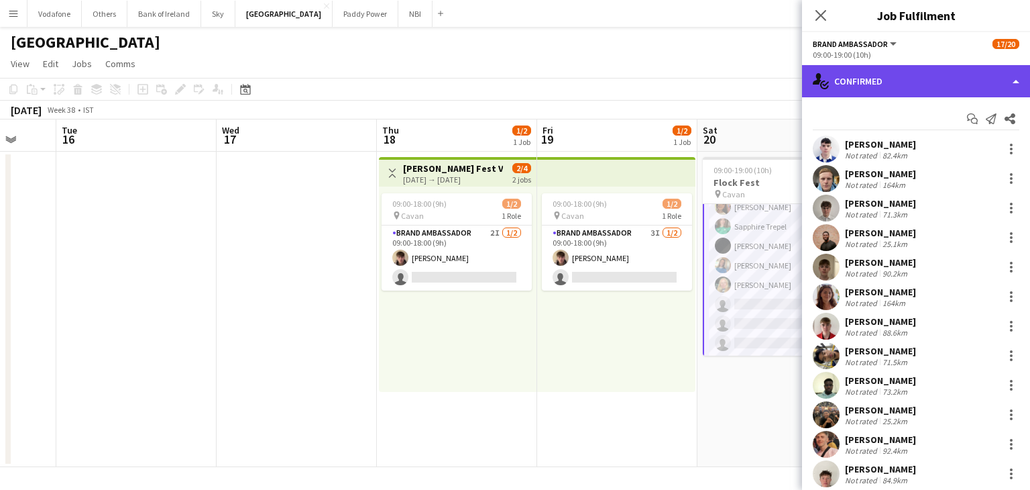
click at [881, 92] on div "single-neutral-actions-check-2 Confirmed" at bounding box center [916, 81] width 228 height 32
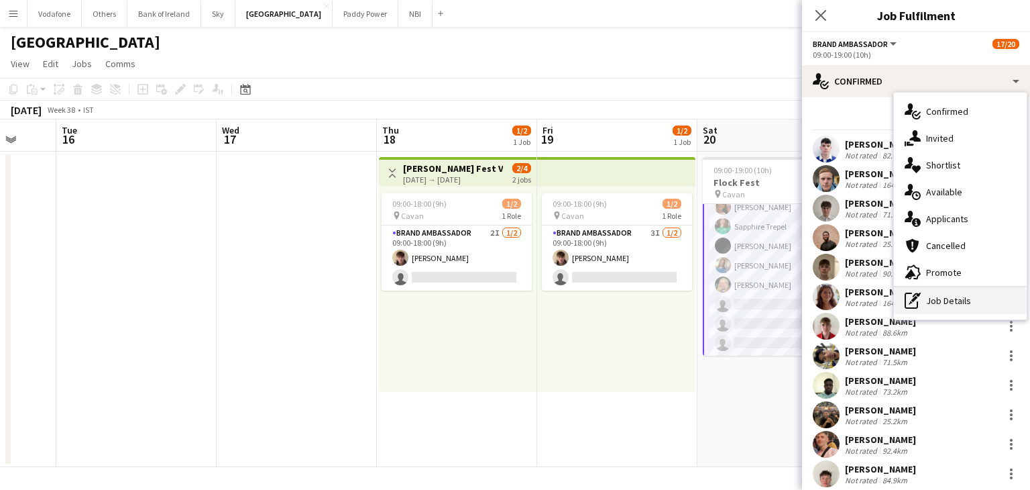
click at [963, 298] on div "pen-write Job Details" at bounding box center [960, 300] width 133 height 27
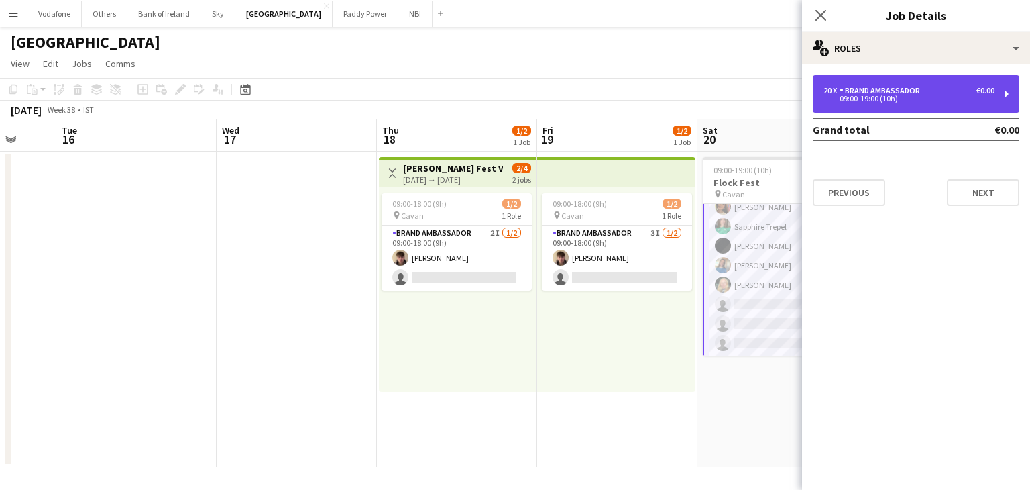
drag, startPoint x: 886, startPoint y: 103, endPoint x: 897, endPoint y: 100, distance: 11.2
click at [888, 103] on div "20 x Brand Ambassador €0.00 09:00-19:00 (10h)" at bounding box center [916, 94] width 207 height 38
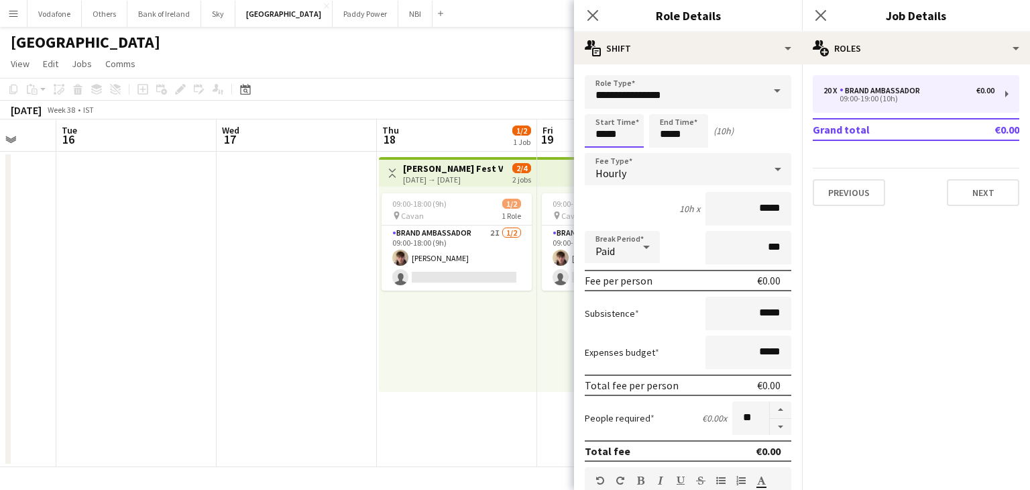
click at [632, 128] on input "*****" at bounding box center [614, 131] width 59 height 34
click at [606, 105] on div at bounding box center [600, 107] width 27 height 13
click at [678, 131] on input "*****" at bounding box center [678, 131] width 59 height 34
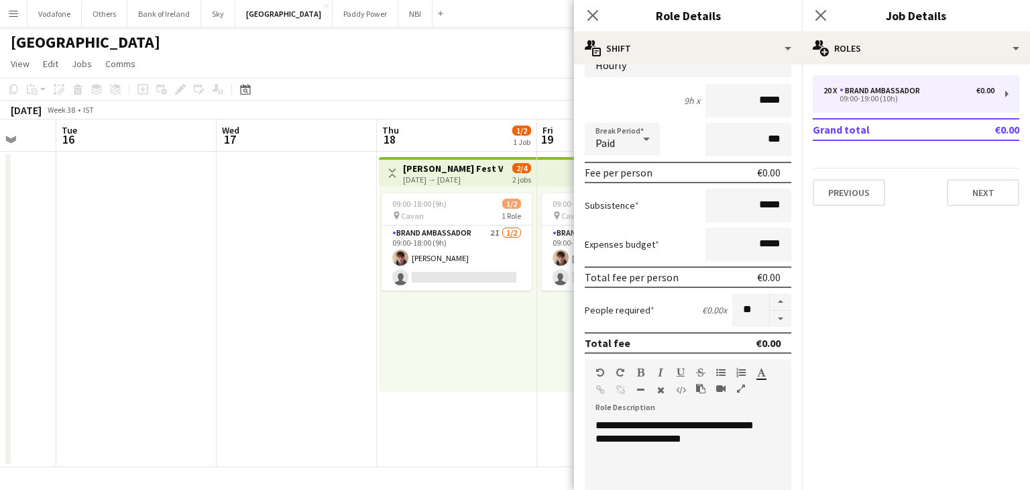
scroll to position [0, 0]
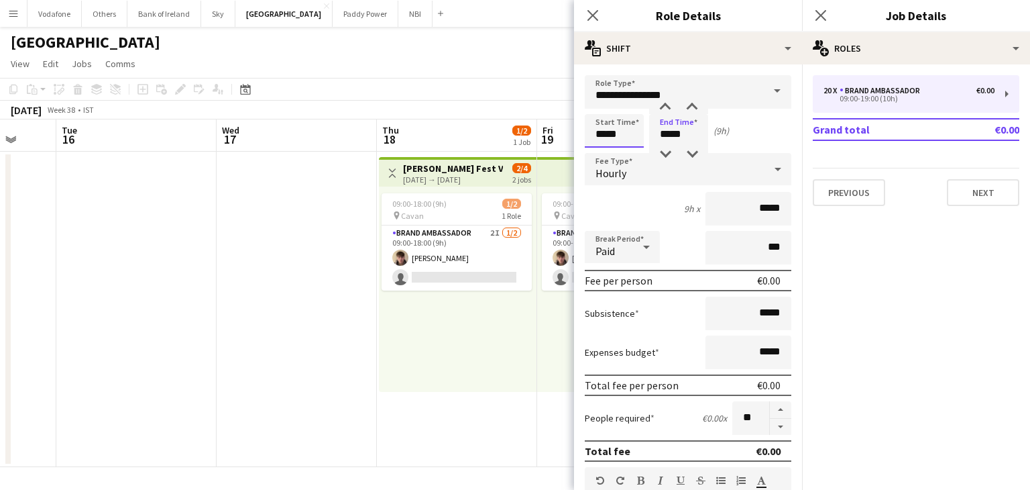
click at [625, 127] on input "*****" at bounding box center [614, 131] width 59 height 34
click at [628, 156] on div at bounding box center [627, 154] width 27 height 13
click at [628, 111] on div at bounding box center [627, 107] width 27 height 13
click at [606, 105] on div at bounding box center [600, 107] width 27 height 13
click at [600, 159] on div at bounding box center [600, 154] width 27 height 13
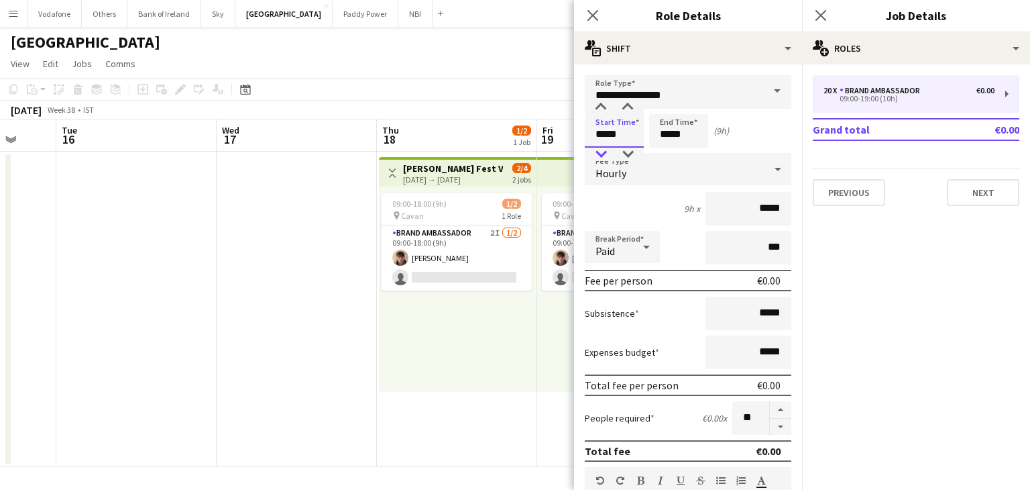
type input "*****"
click at [600, 159] on div at bounding box center [600, 154] width 27 height 13
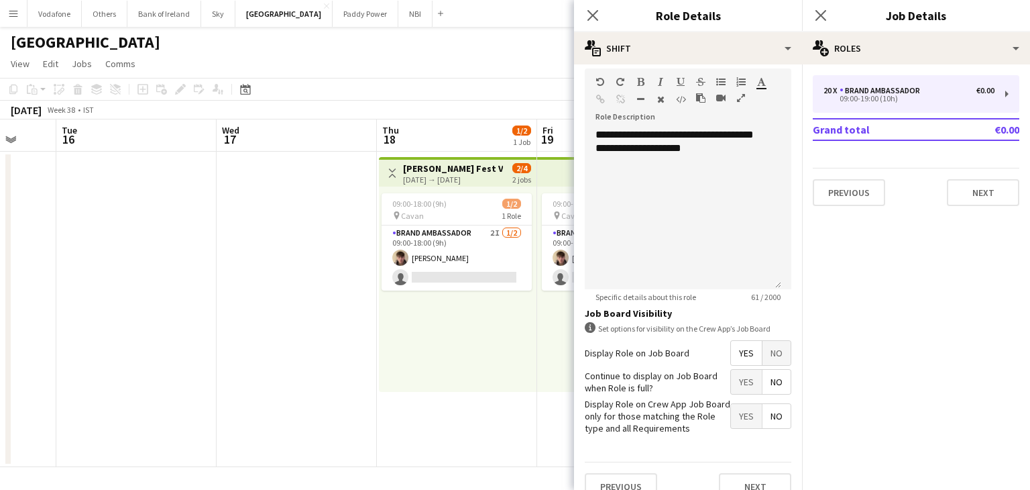
scroll to position [416, 0]
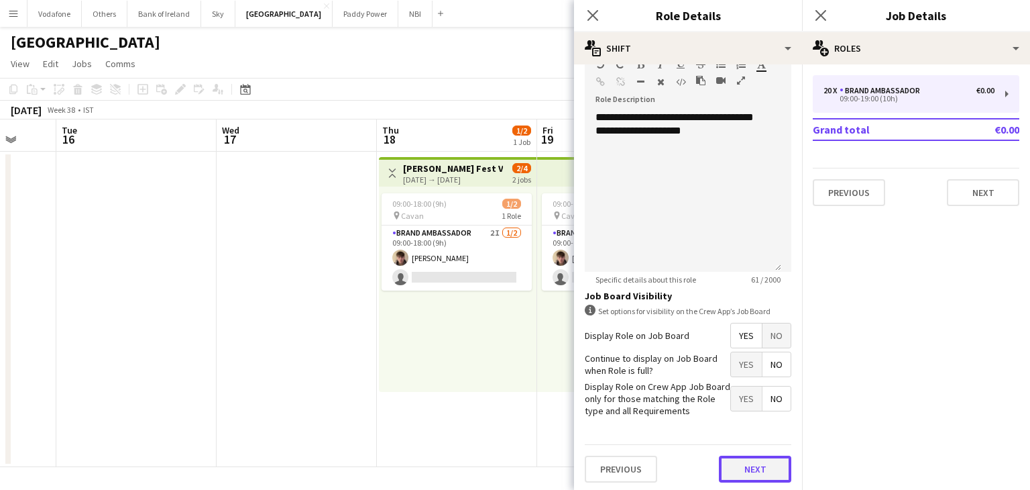
click at [722, 464] on button "Next" at bounding box center [755, 468] width 72 height 27
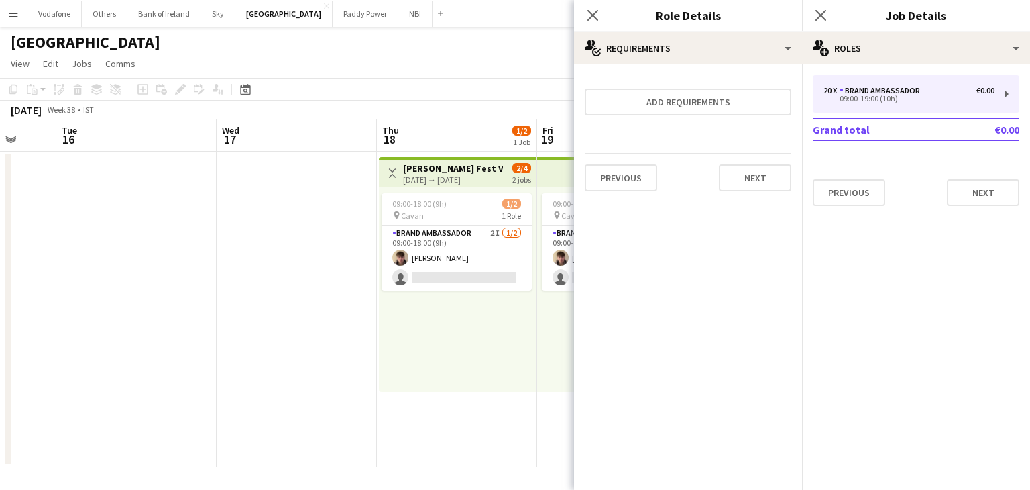
scroll to position [0, 0]
click at [760, 182] on button "Next" at bounding box center [755, 177] width 72 height 27
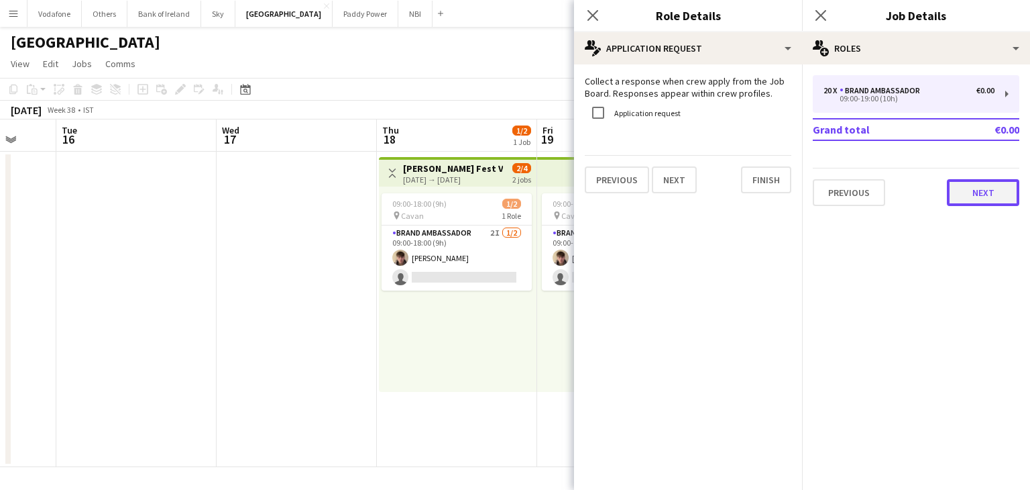
click at [958, 190] on button "Next" at bounding box center [983, 192] width 72 height 27
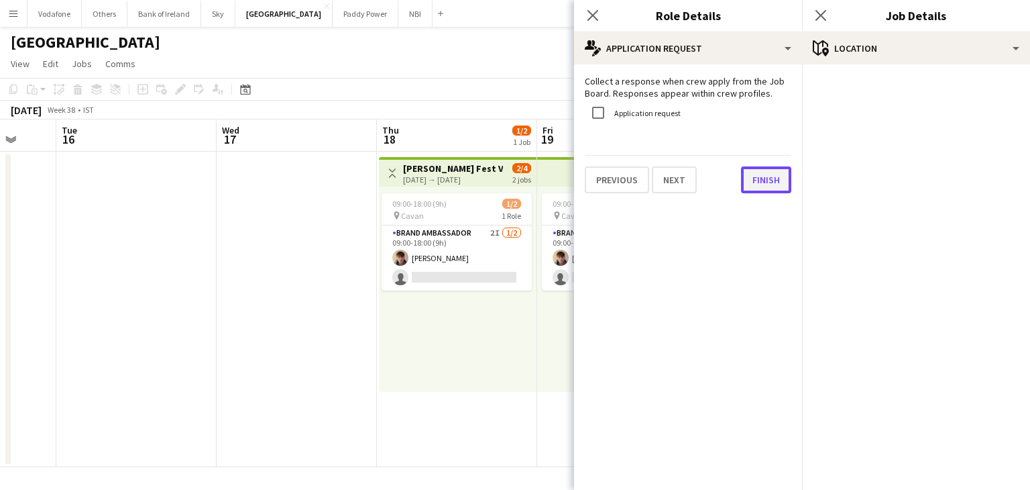
click at [770, 188] on button "Finish" at bounding box center [766, 179] width 50 height 27
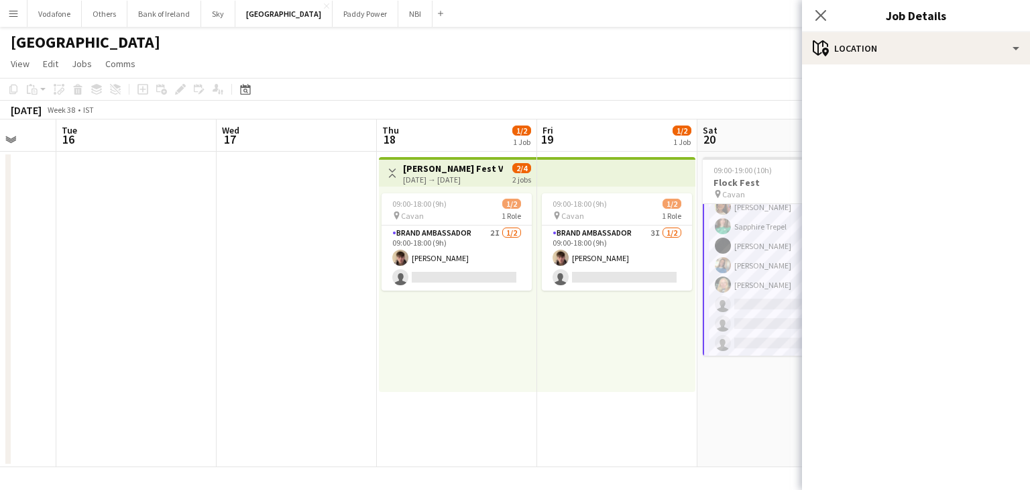
click at [306, 268] on app-date-cell at bounding box center [297, 309] width 160 height 315
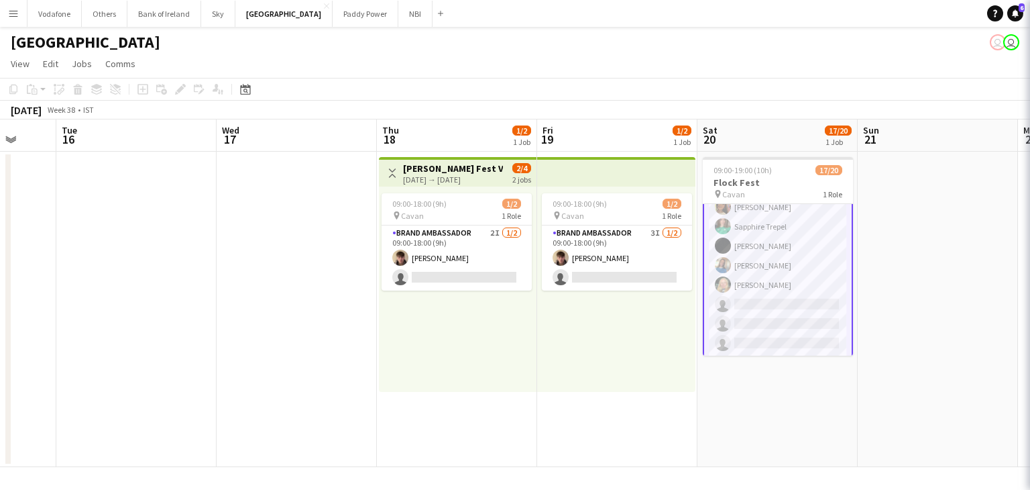
scroll to position [263, 0]
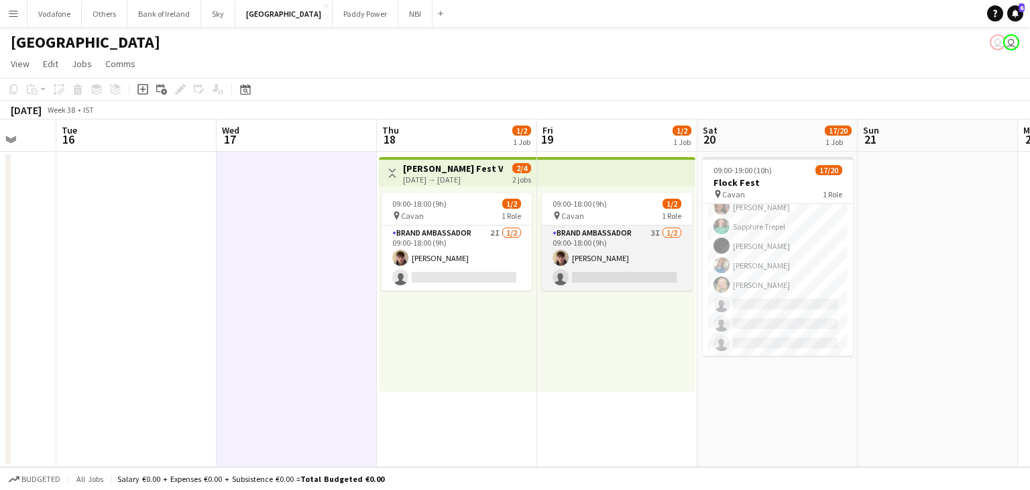
click at [632, 236] on app-card-role "Brand Ambassador 3I 1/2 09:00-18:00 (9h) David Woods single-neutral-actions" at bounding box center [617, 257] width 150 height 65
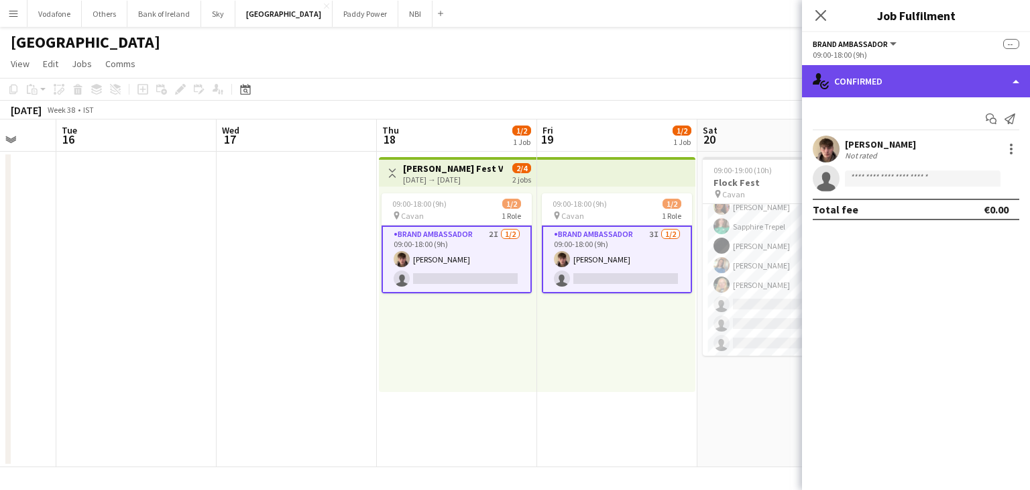
click at [907, 84] on div "single-neutral-actions-check-2 Confirmed" at bounding box center [916, 81] width 228 height 32
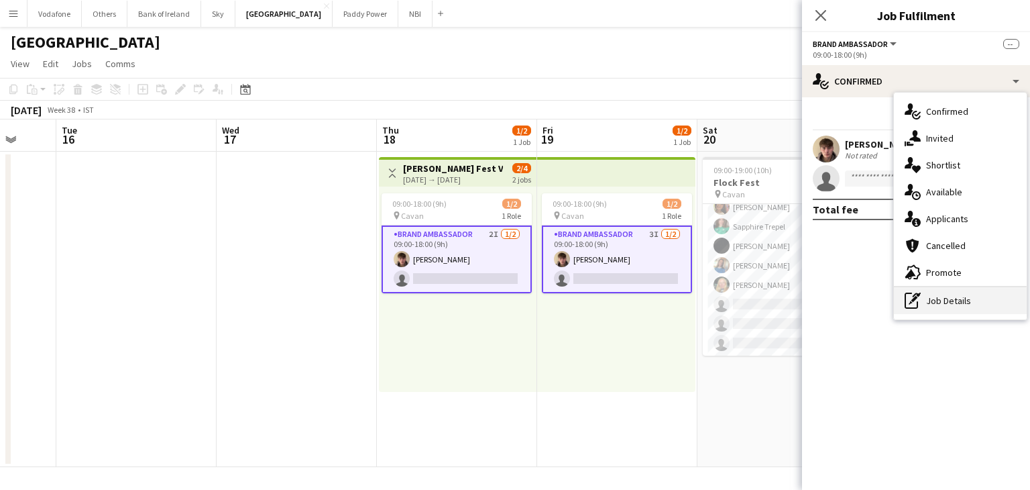
click at [950, 309] on div "pen-write Job Details" at bounding box center [960, 300] width 133 height 27
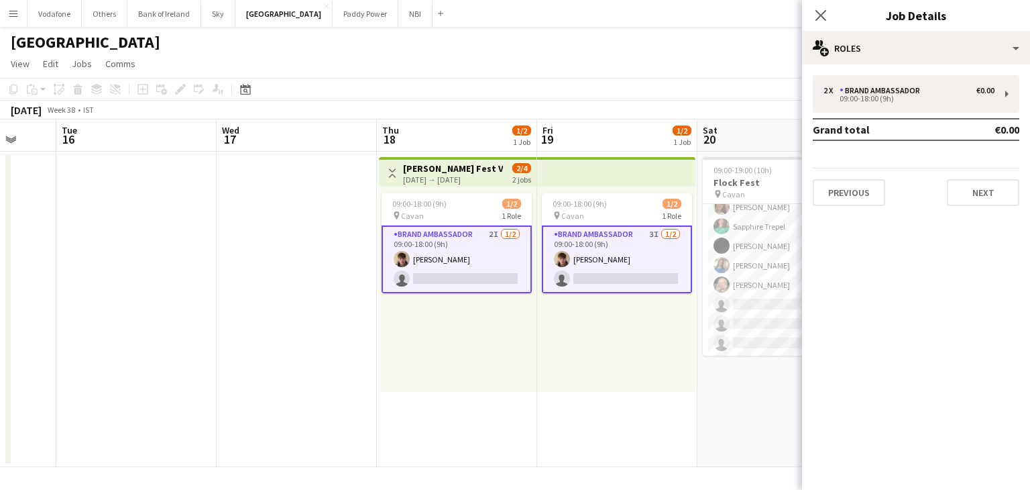
click at [335, 233] on app-date-cell at bounding box center [297, 309] width 160 height 315
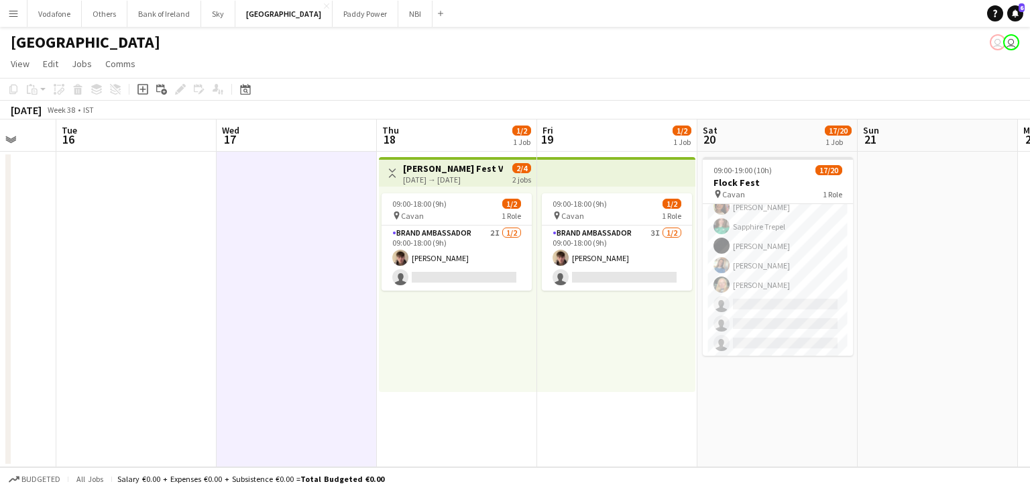
click at [932, 233] on app-date-cell at bounding box center [938, 309] width 160 height 315
